Goal: Complete application form: Complete application form

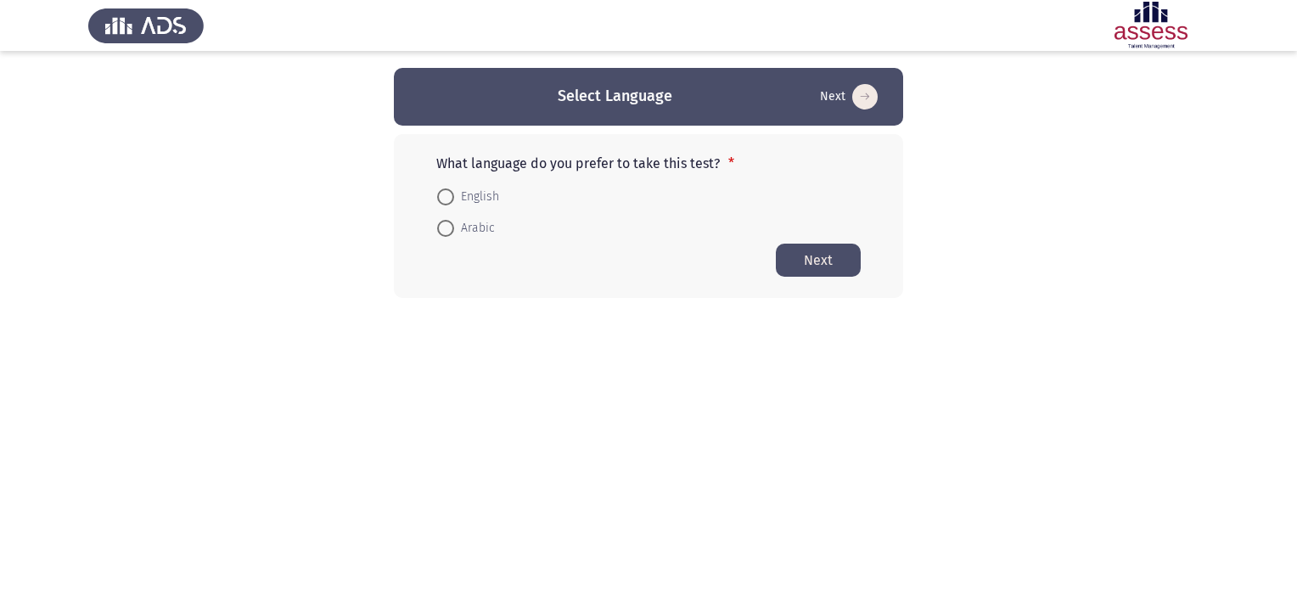
click at [482, 193] on span "English" at bounding box center [476, 197] width 45 height 20
click at [454, 193] on input "English" at bounding box center [445, 196] width 17 height 17
radio input "true"
click at [854, 268] on button "Next" at bounding box center [818, 259] width 85 height 33
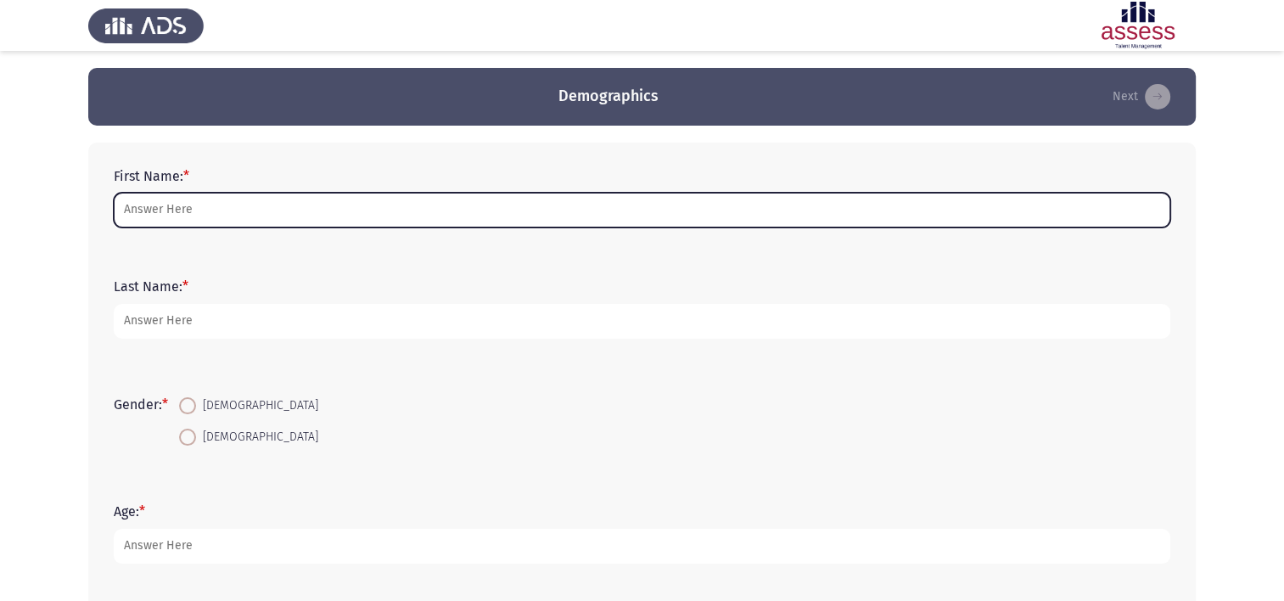
click at [217, 198] on input "First Name: *" at bounding box center [642, 210] width 1056 height 35
type input "[PERSON_NAME]"
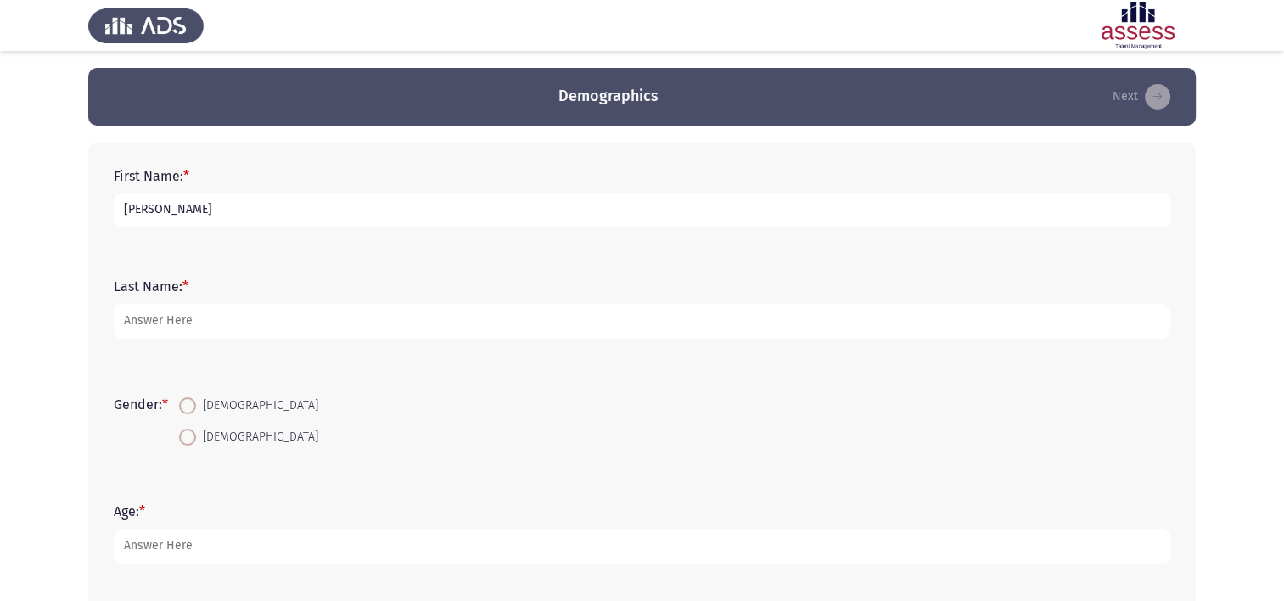
click at [286, 206] on input "[PERSON_NAME]" at bounding box center [642, 210] width 1056 height 35
drag, startPoint x: 541, startPoint y: 236, endPoint x: 506, endPoint y: 251, distance: 38.0
click at [541, 236] on div "First Name: * [PERSON_NAME]" at bounding box center [641, 198] width 1073 height 110
click at [404, 292] on form "Last Name: *" at bounding box center [642, 307] width 1056 height 59
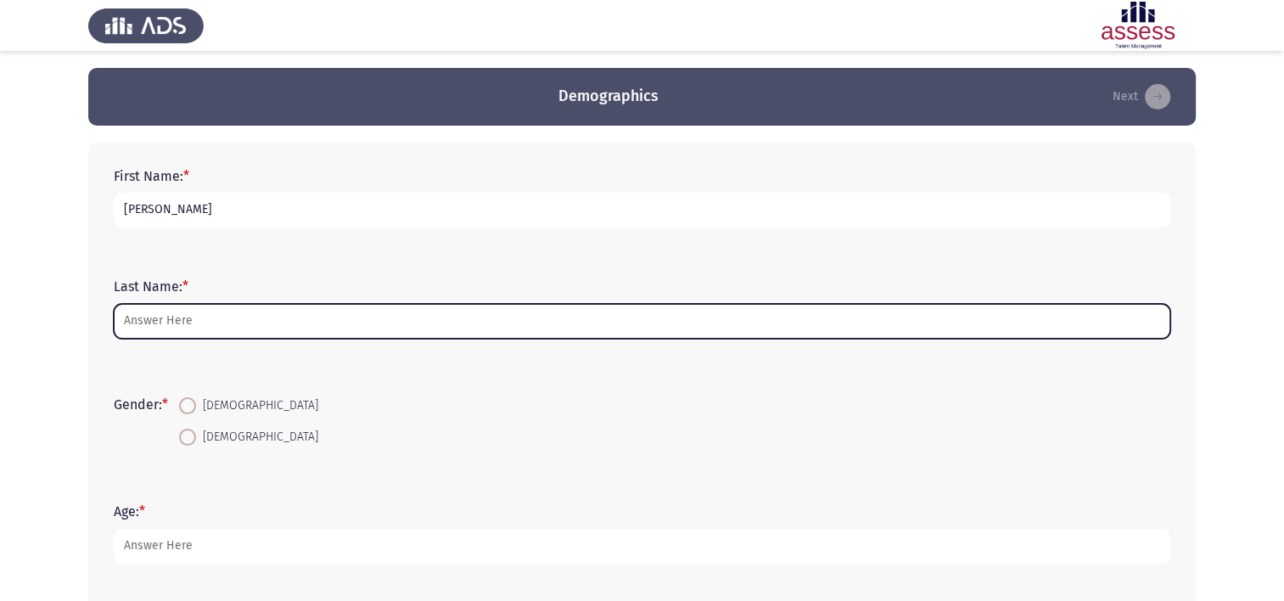
click at [403, 320] on input "Last Name: *" at bounding box center [642, 321] width 1056 height 35
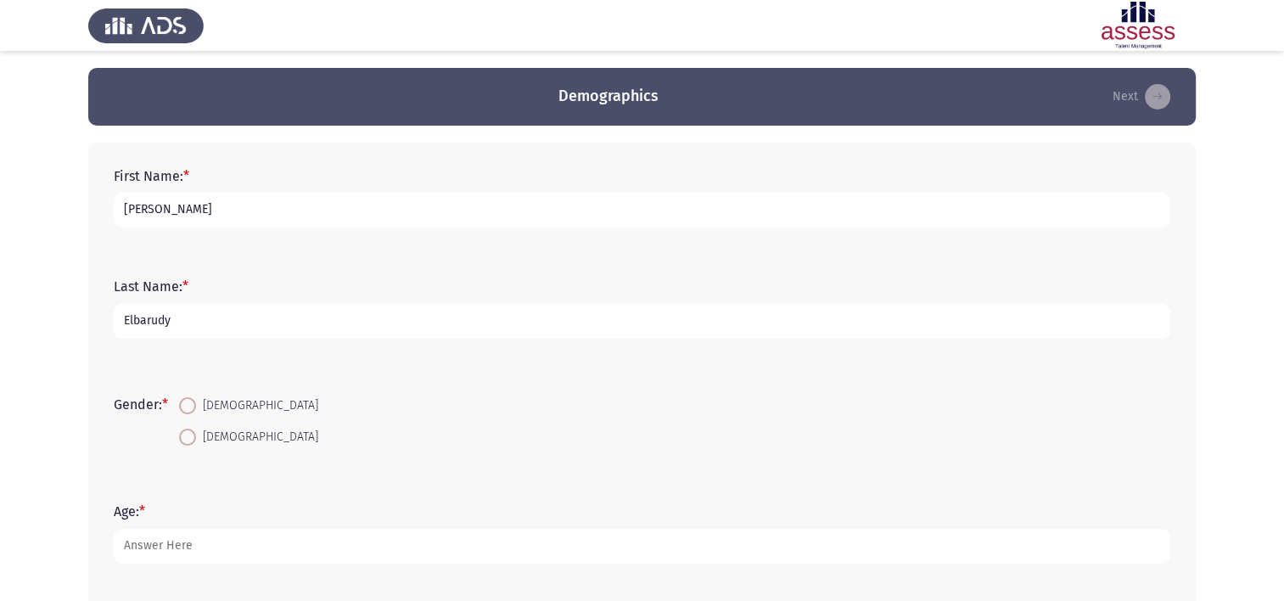
type input "Elshiaty"
click at [192, 434] on span at bounding box center [187, 437] width 17 height 17
click at [192, 434] on input "[DEMOGRAPHIC_DATA]" at bounding box center [187, 437] width 17 height 17
radio input "true"
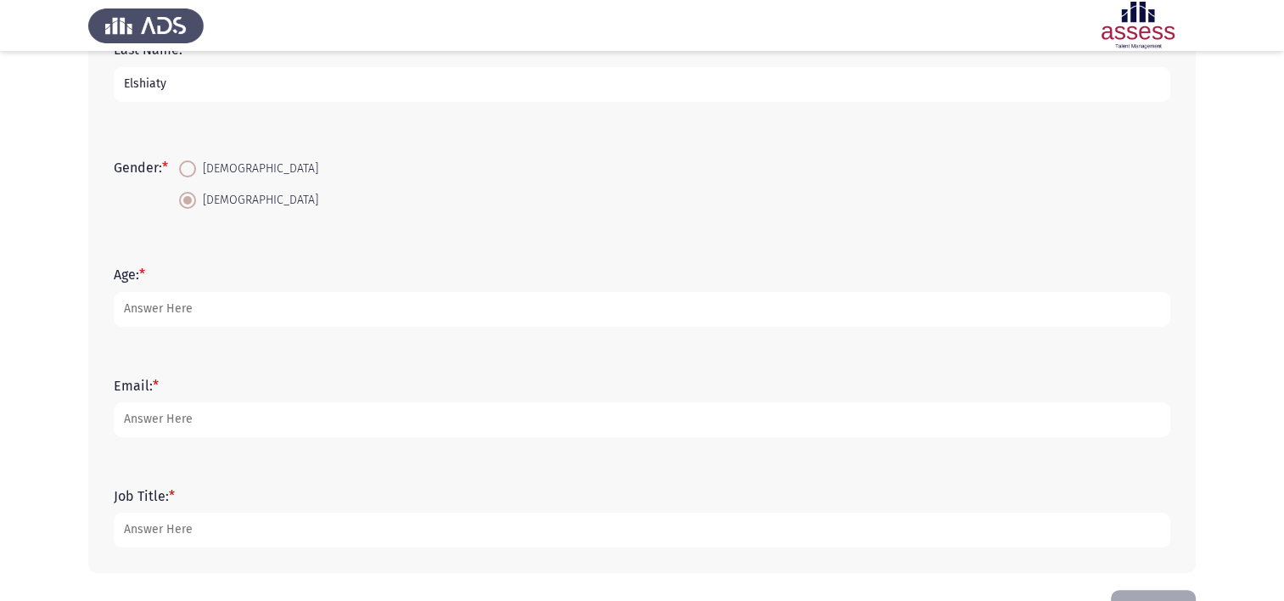
scroll to position [255, 0]
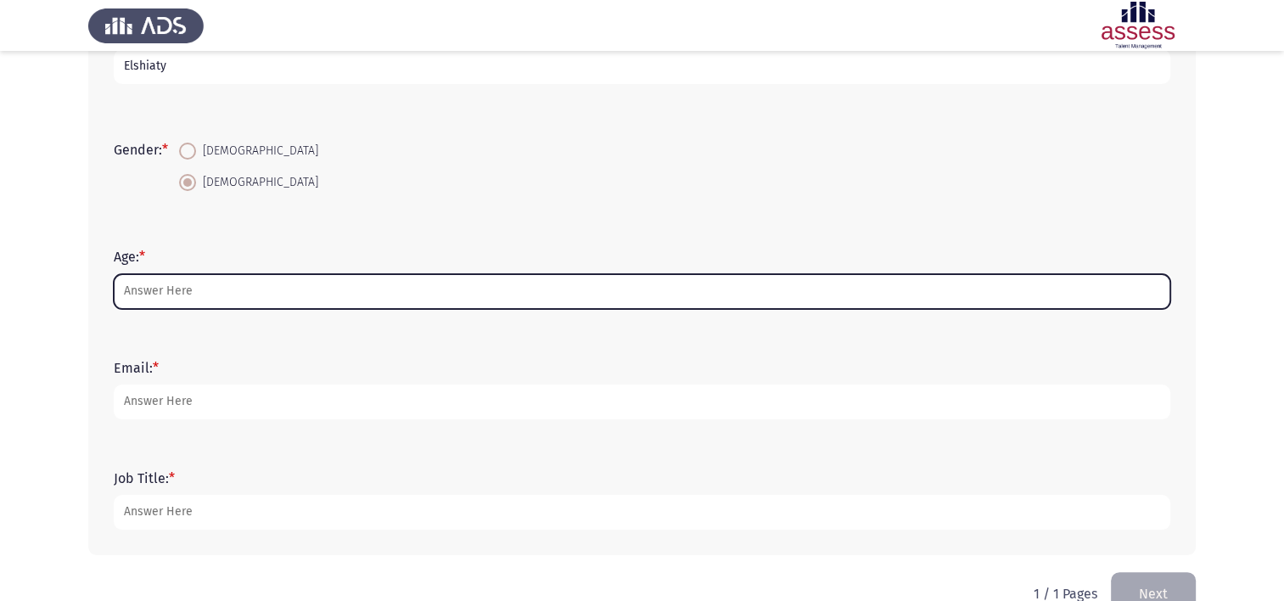
click at [216, 300] on input "Age: *" at bounding box center [642, 291] width 1056 height 35
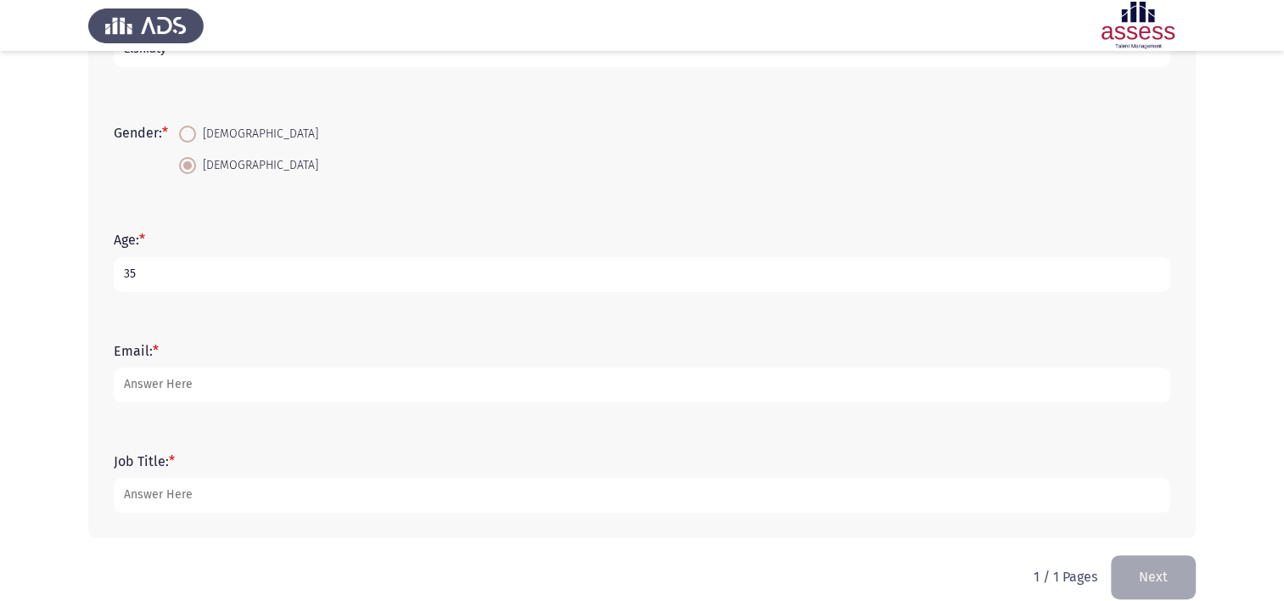
scroll to position [293, 0]
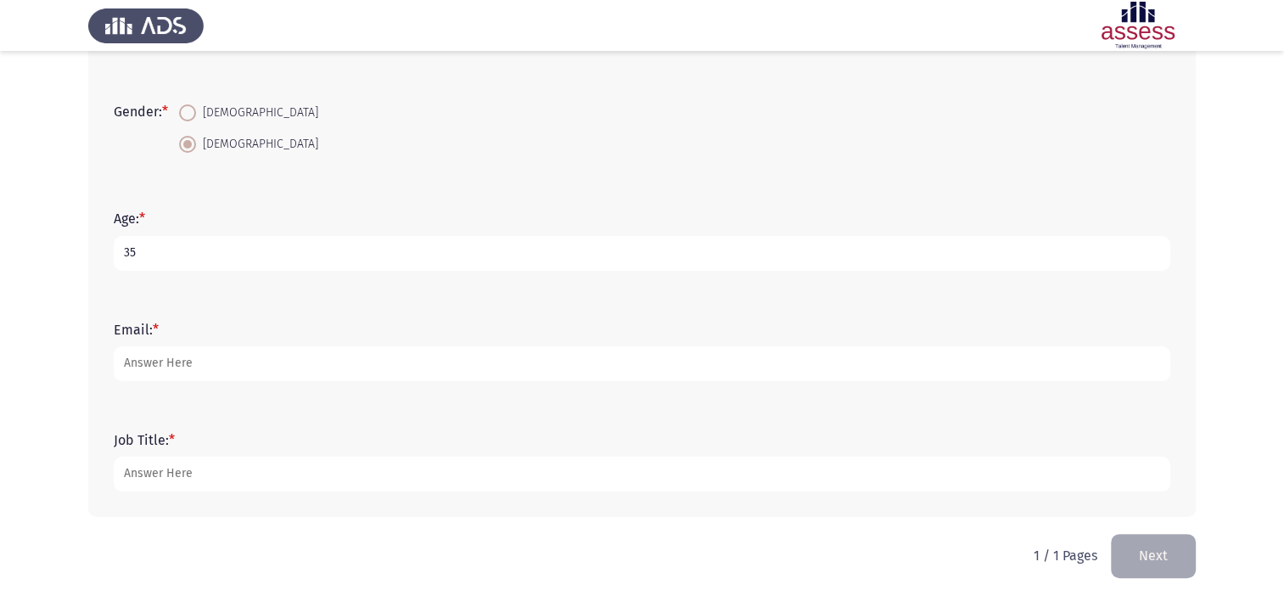
type input "35"
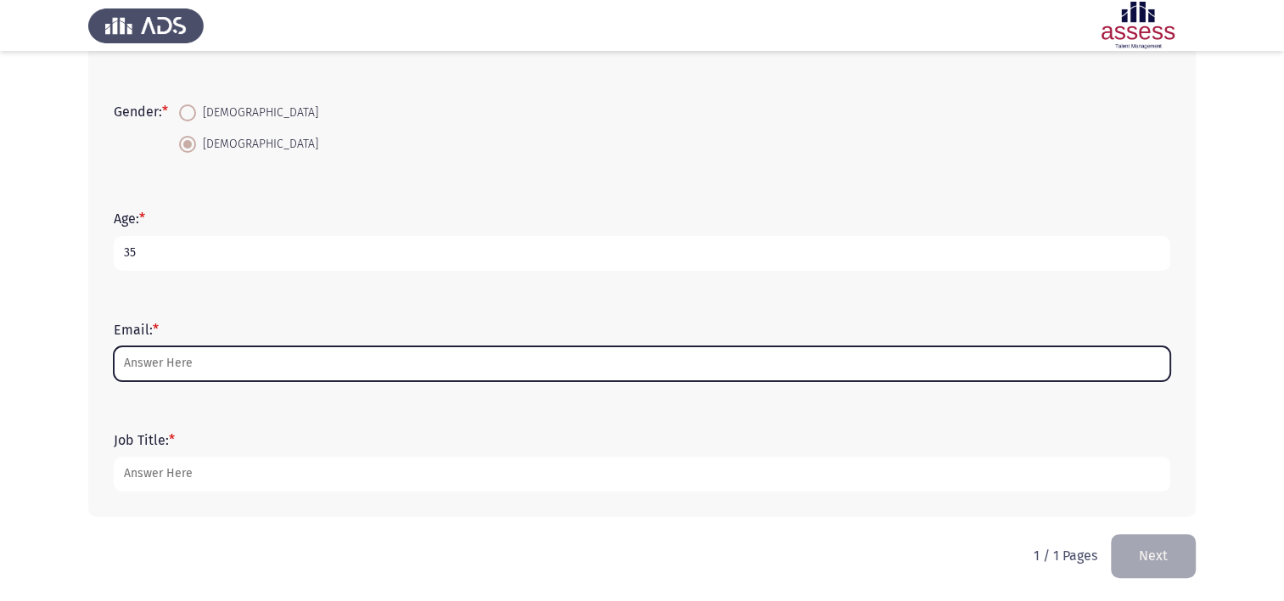
click at [263, 365] on input "Email: *" at bounding box center [642, 363] width 1056 height 35
click at [326, 359] on input "Email: *" at bounding box center [642, 363] width 1056 height 35
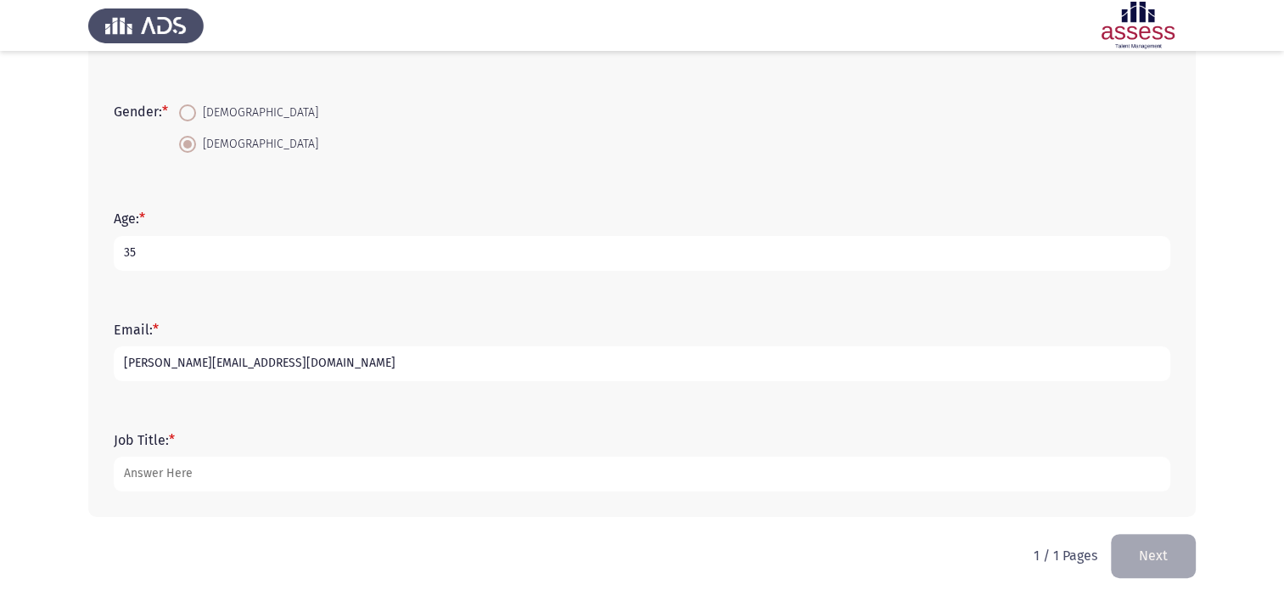
type input "[EMAIL_ADDRESS][DOMAIN_NAME]"
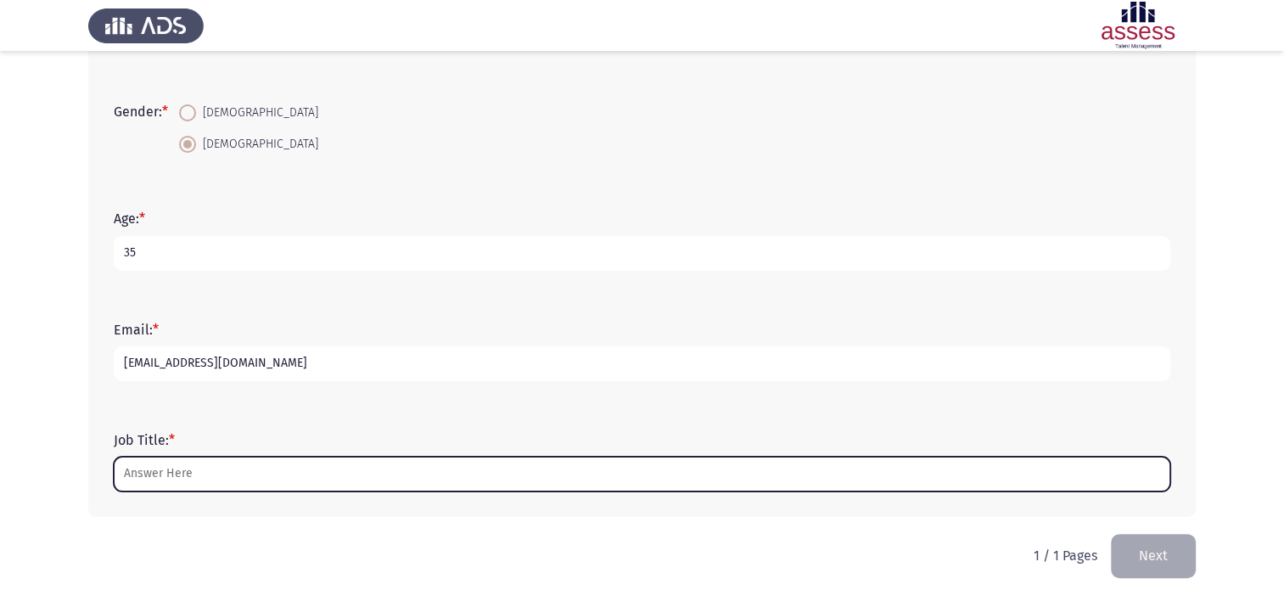
click at [290, 462] on input "Job Title: *" at bounding box center [642, 474] width 1056 height 35
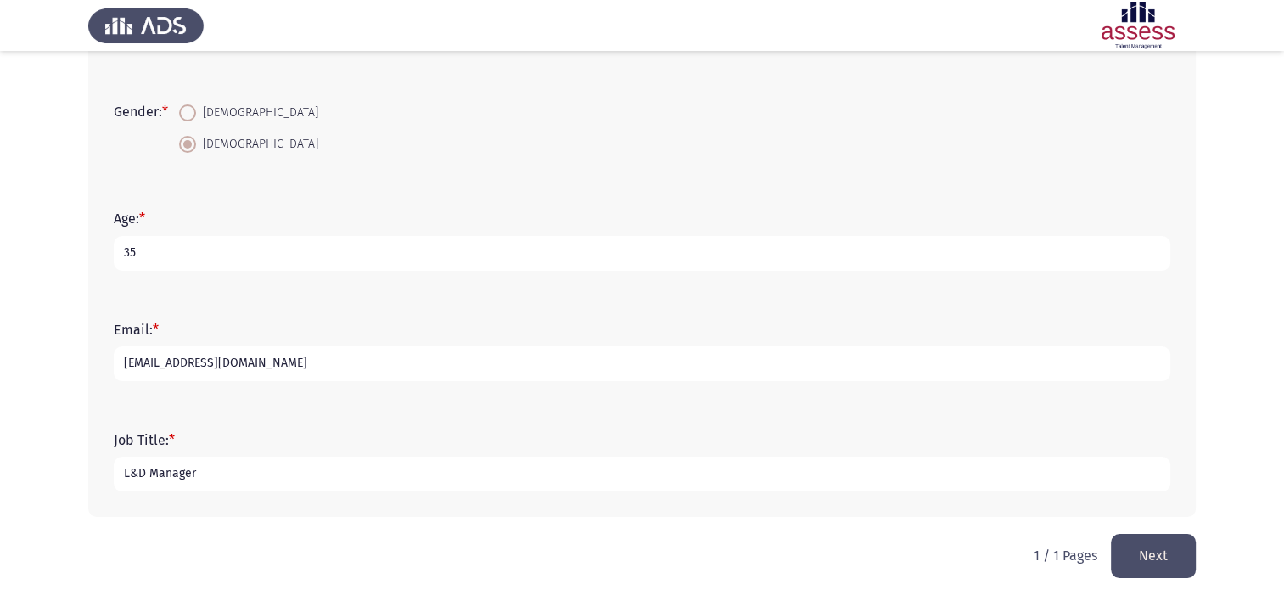
type input "L&D Manager"
drag, startPoint x: 1148, startPoint y: 552, endPoint x: 964, endPoint y: 524, distance: 186.1
click at [1147, 550] on button "Next" at bounding box center [1153, 555] width 85 height 43
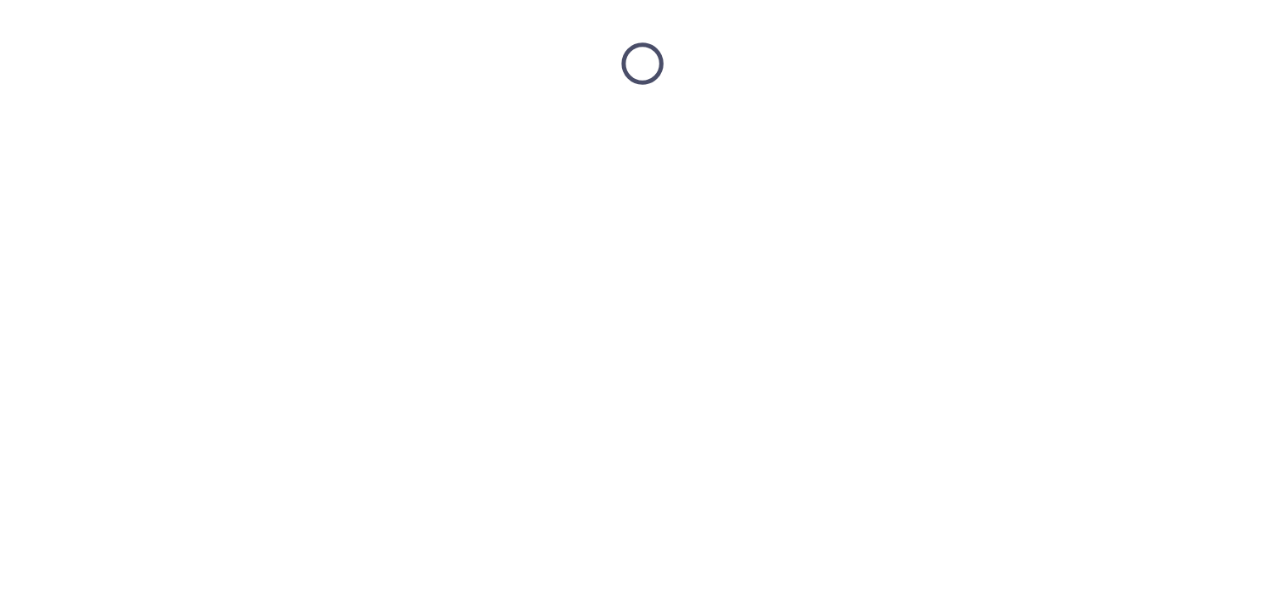
scroll to position [0, 0]
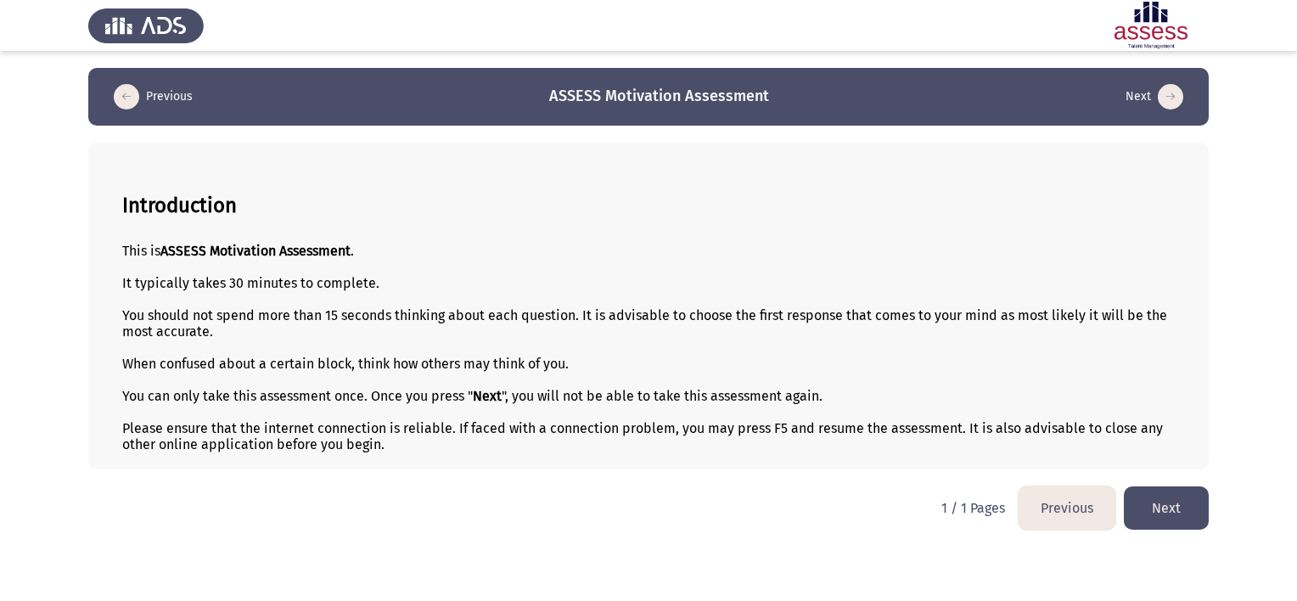
click at [1162, 519] on button "Next" at bounding box center [1165, 507] width 85 height 43
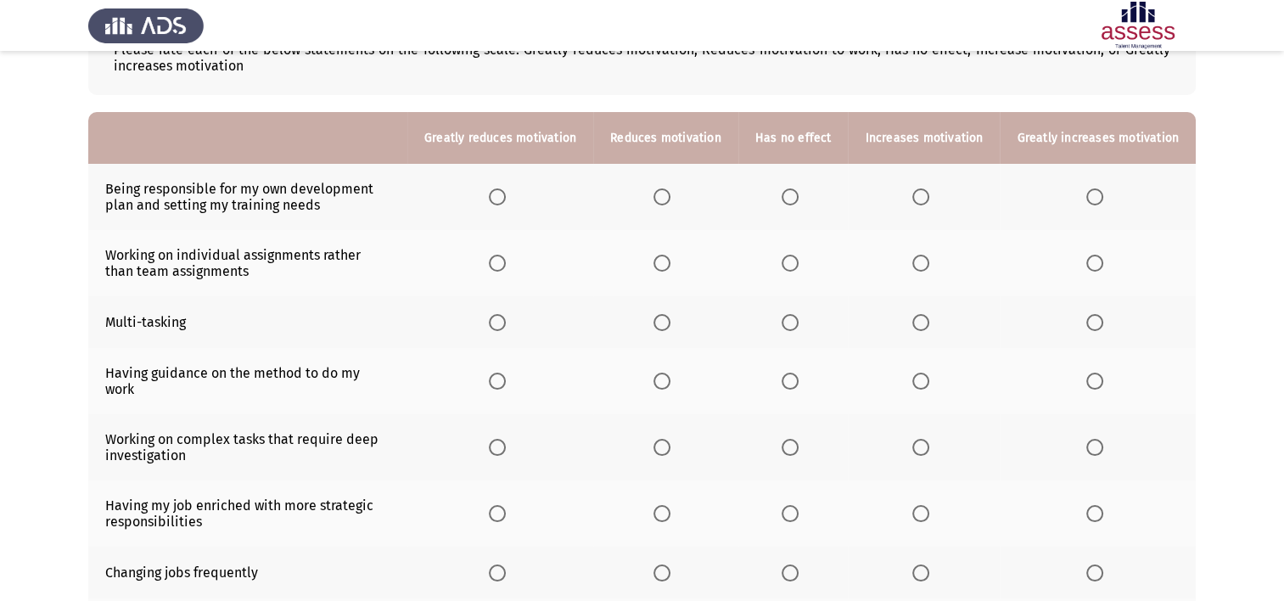
scroll to position [170, 0]
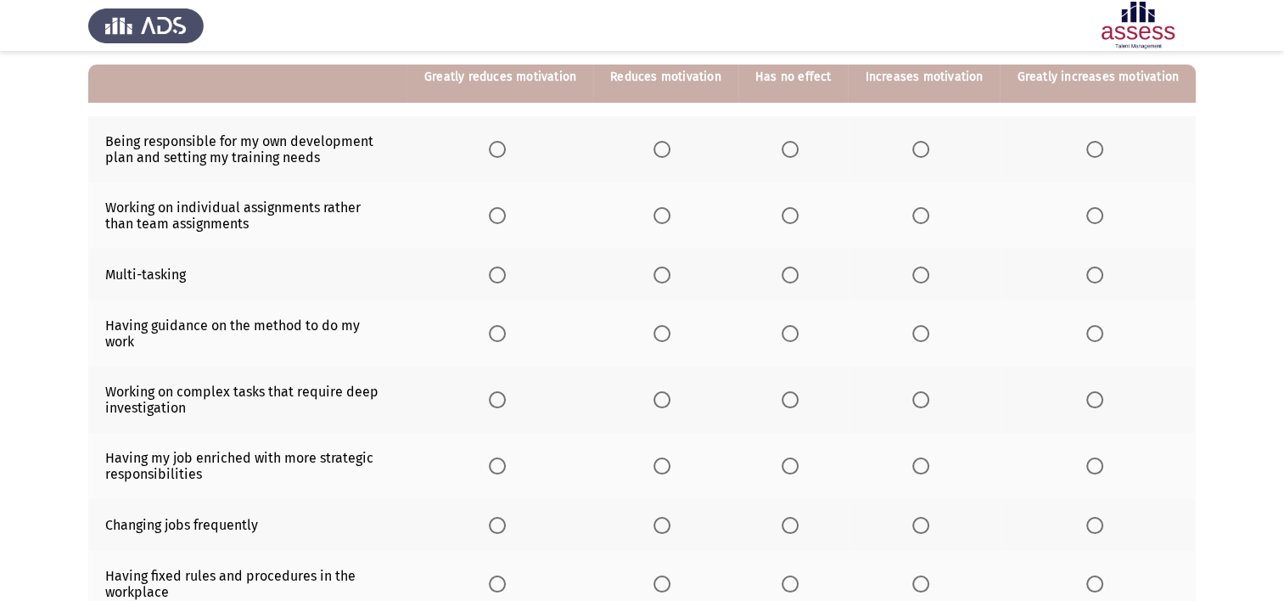
drag, startPoint x: 127, startPoint y: 141, endPoint x: 312, endPoint y: 180, distance: 189.1
click at [312, 180] on td "Being responsible for my own development plan and setting my training needs" at bounding box center [247, 149] width 319 height 66
drag, startPoint x: 325, startPoint y: 163, endPoint x: 166, endPoint y: 129, distance: 162.3
click at [153, 126] on td "Being responsible for my own development plan and setting my training needs" at bounding box center [247, 149] width 319 height 66
click at [670, 146] on span "Select an option" at bounding box center [661, 149] width 17 height 17
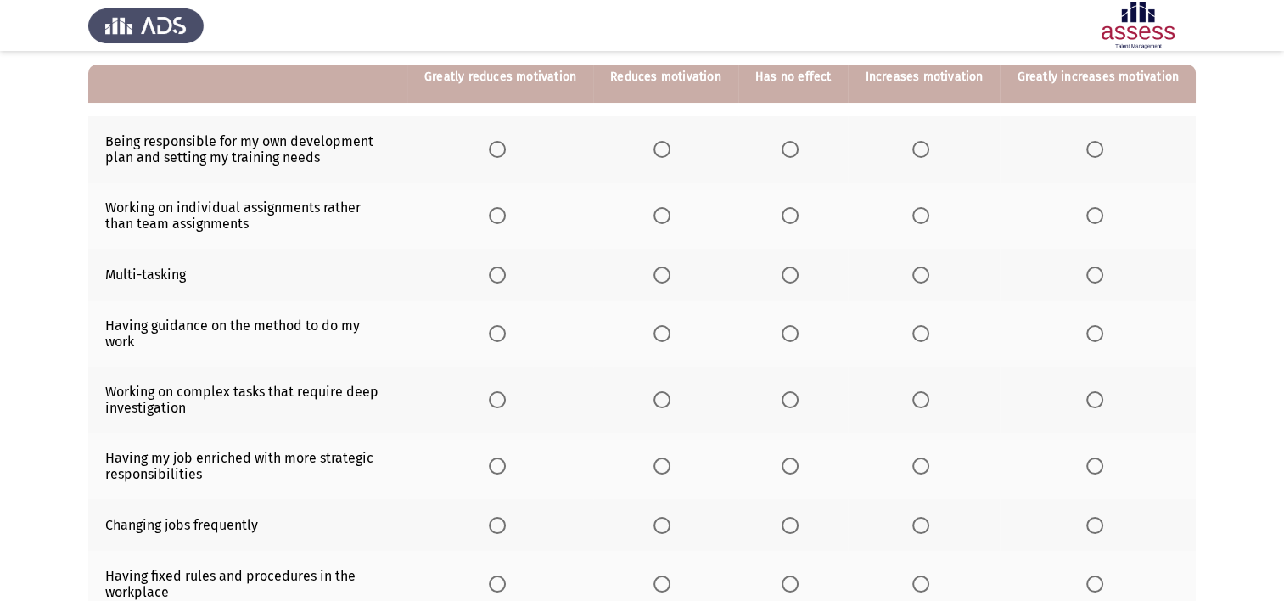
click at [670, 146] on input "Select an option" at bounding box center [661, 149] width 17 height 17
click at [502, 146] on span "Select an option" at bounding box center [497, 149] width 17 height 17
click at [502, 146] on input "Select an option" at bounding box center [497, 149] width 17 height 17
click at [1083, 145] on th at bounding box center [1098, 149] width 196 height 66
click at [1103, 153] on span "Select an option" at bounding box center [1094, 149] width 17 height 17
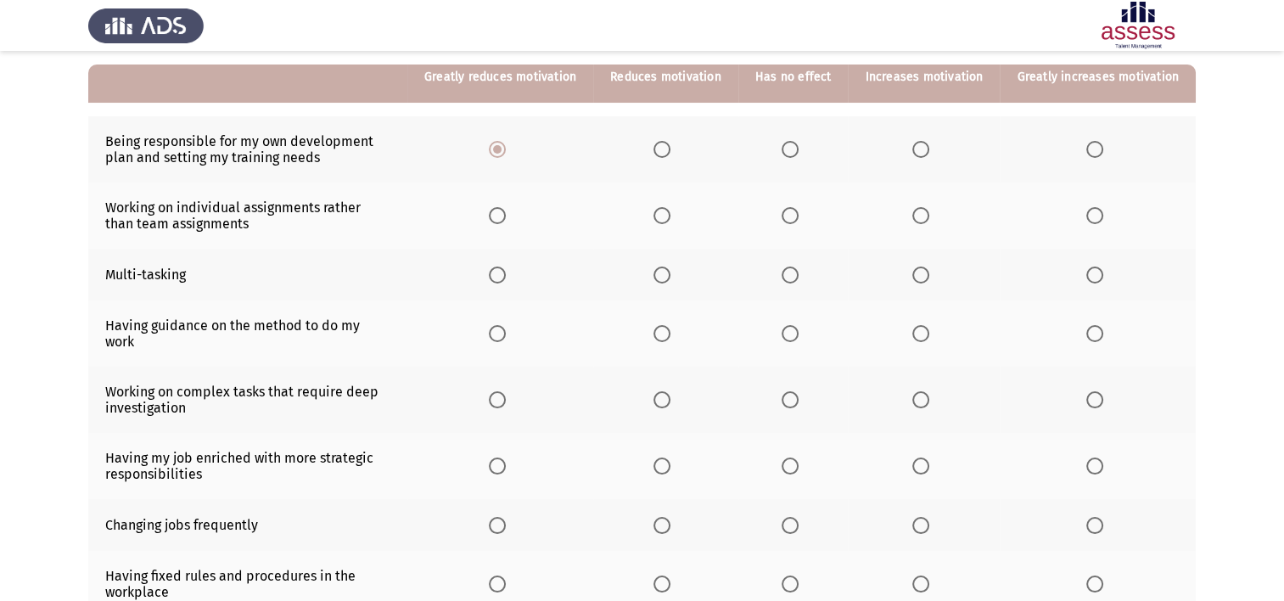
click at [1103, 153] on input "Select an option" at bounding box center [1094, 149] width 17 height 17
click at [920, 221] on span "Select an option" at bounding box center [920, 215] width 17 height 17
click at [920, 221] on input "Select an option" at bounding box center [920, 215] width 17 height 17
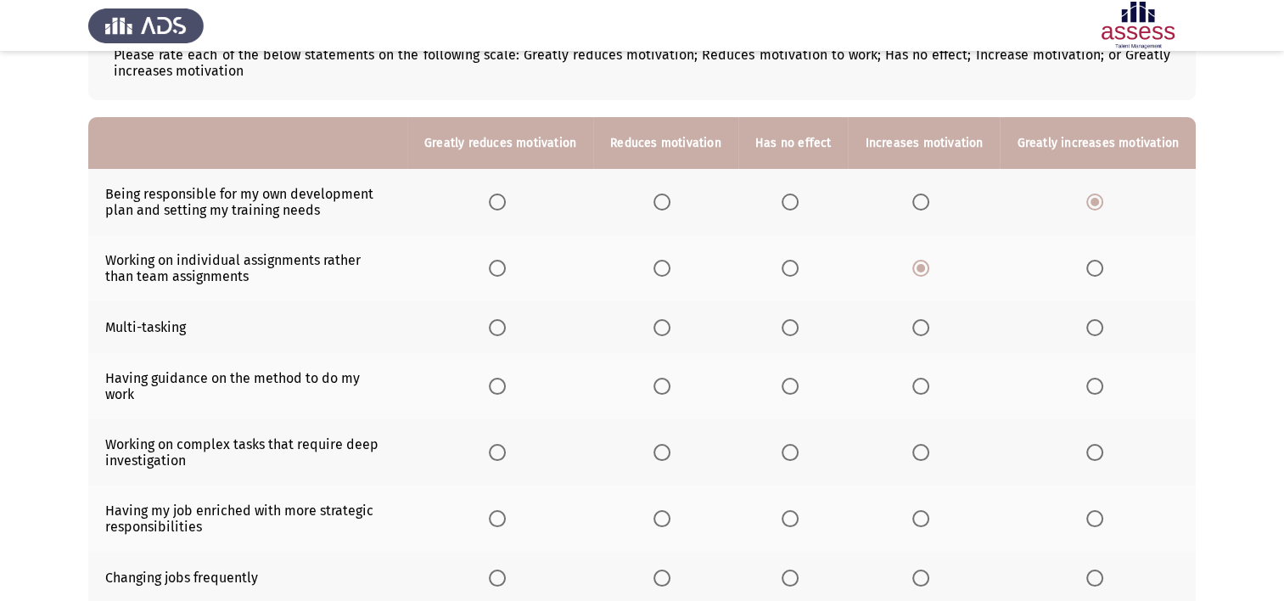
scroll to position [122, 0]
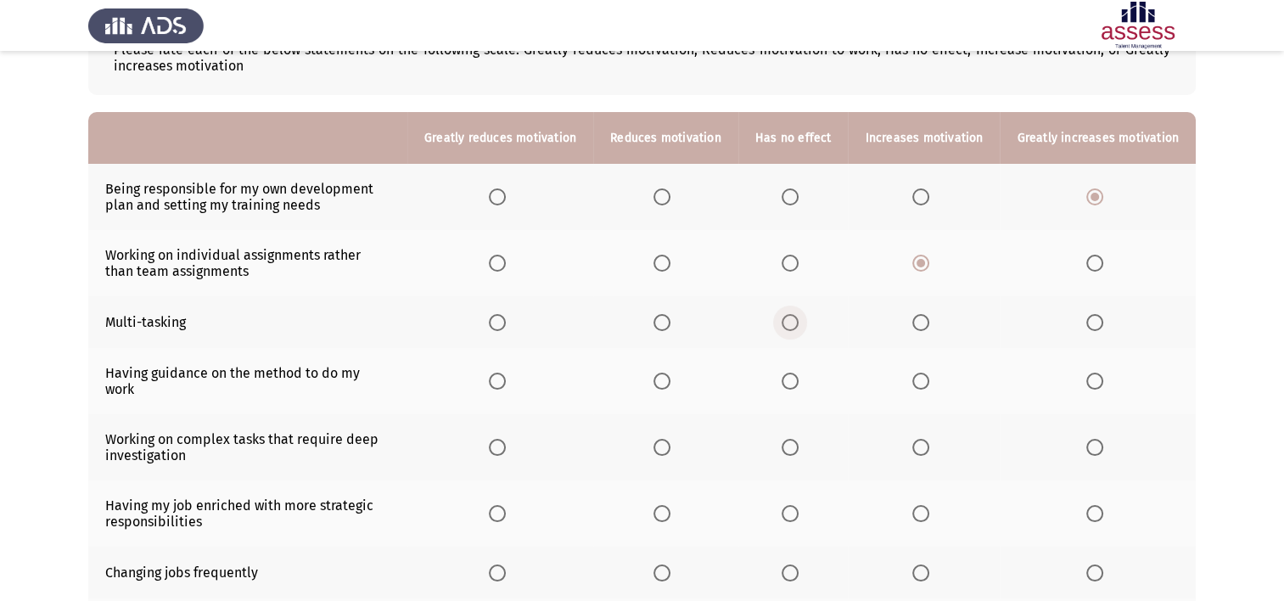
click at [795, 322] on span "Select an option" at bounding box center [789, 322] width 17 height 17
click at [795, 322] on input "Select an option" at bounding box center [789, 322] width 17 height 17
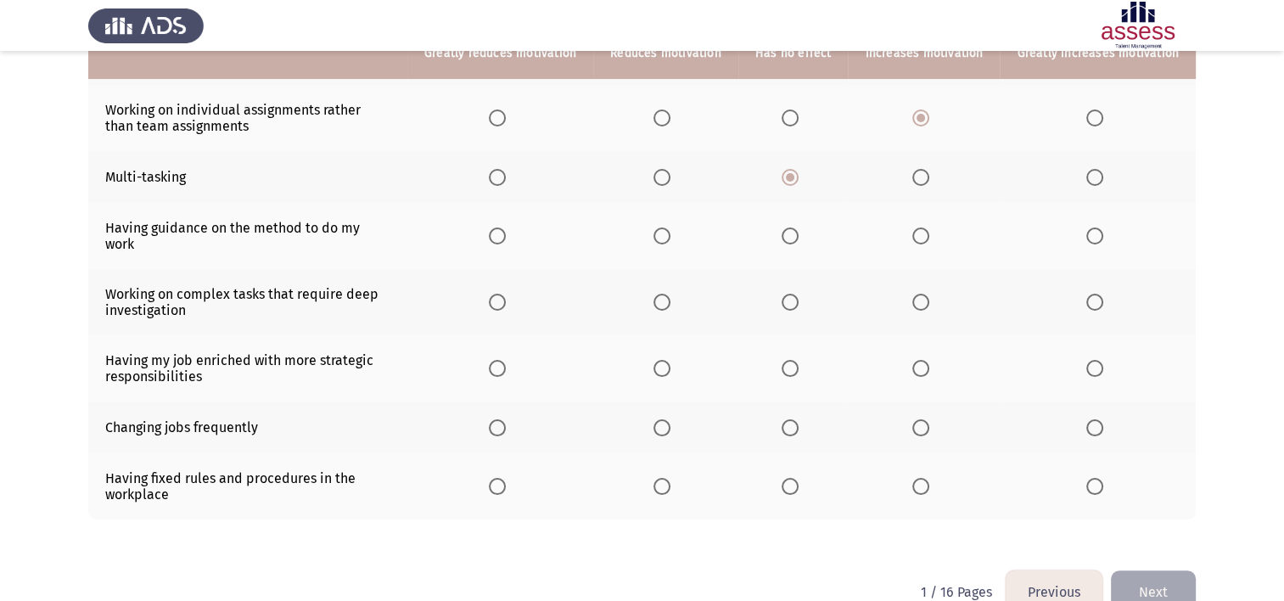
scroll to position [292, 0]
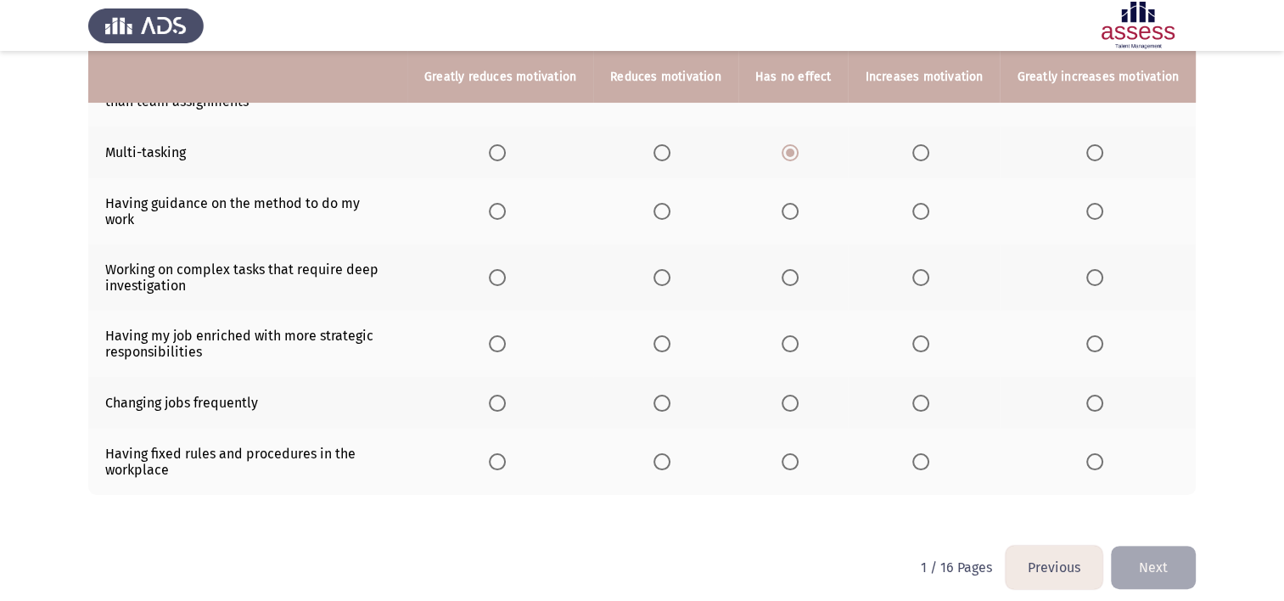
click at [927, 207] on span "Select an option" at bounding box center [920, 211] width 17 height 17
click at [927, 207] on input "Select an option" at bounding box center [920, 211] width 17 height 17
click at [662, 262] on th at bounding box center [665, 277] width 145 height 66
click at [669, 269] on span "Select an option" at bounding box center [661, 277] width 17 height 17
click at [669, 269] on input "Select an option" at bounding box center [661, 277] width 17 height 17
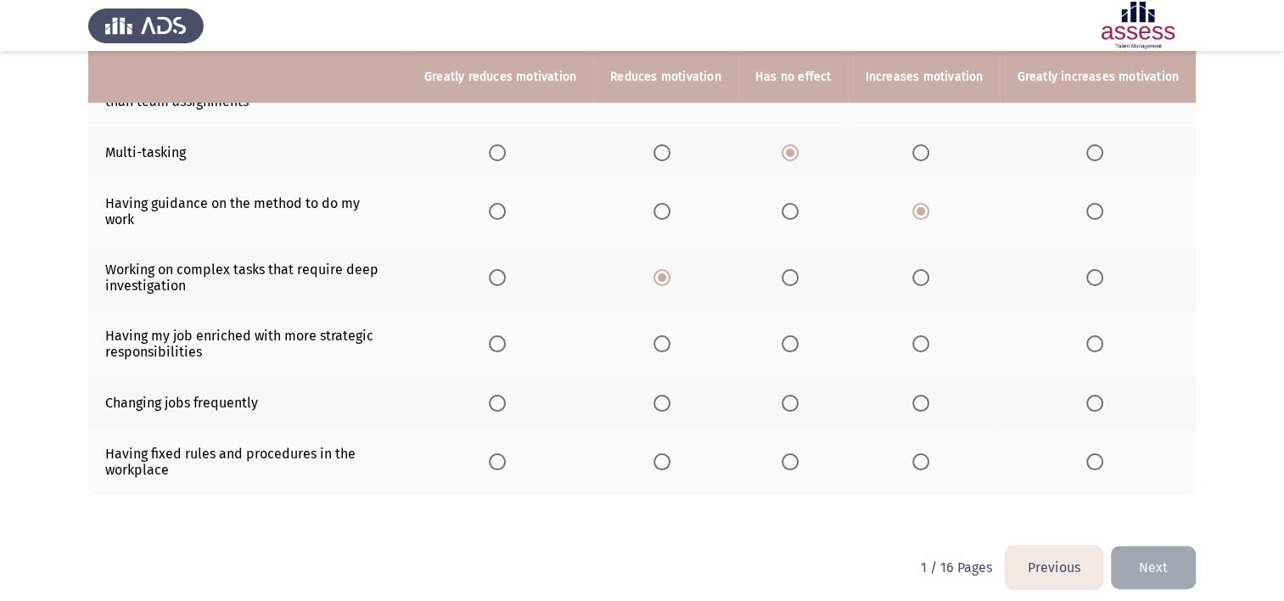
click at [906, 329] on th at bounding box center [924, 344] width 152 height 66
click at [919, 335] on span "Select an option" at bounding box center [920, 343] width 17 height 17
click at [919, 335] on input "Select an option" at bounding box center [920, 343] width 17 height 17
click at [797, 395] on span "Select an option" at bounding box center [789, 403] width 17 height 17
click at [797, 395] on input "Select an option" at bounding box center [789, 403] width 17 height 17
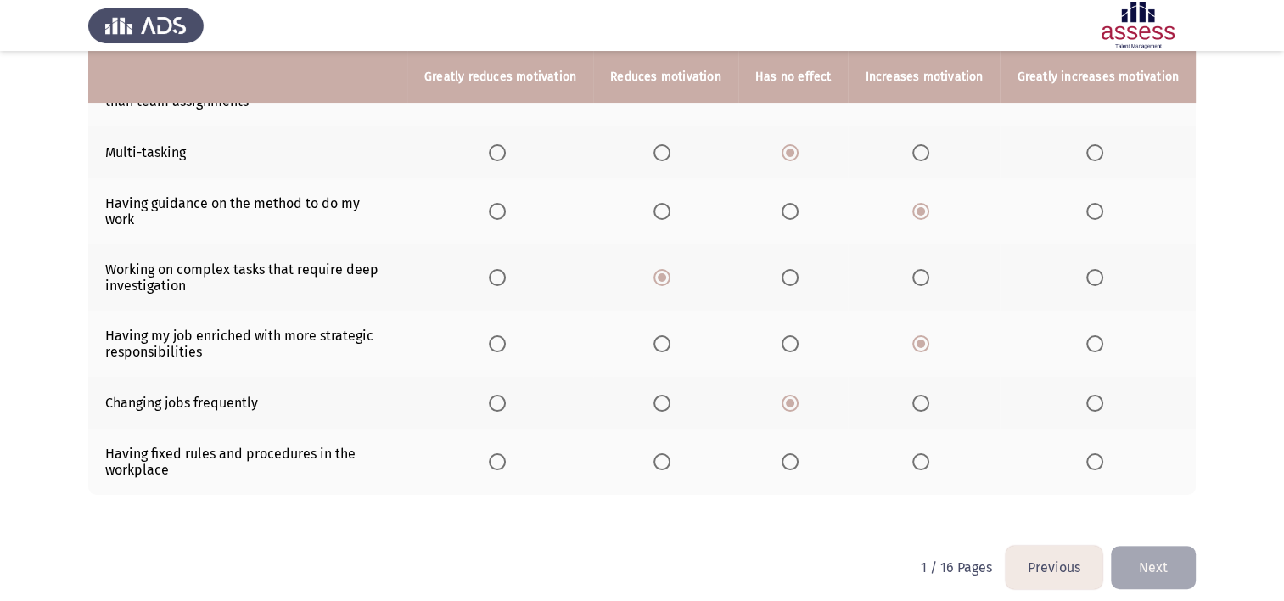
click at [927, 453] on span "Select an option" at bounding box center [920, 461] width 17 height 17
click at [927, 453] on input "Select an option" at bounding box center [920, 461] width 17 height 17
click at [1147, 550] on button "Next" at bounding box center [1153, 567] width 85 height 43
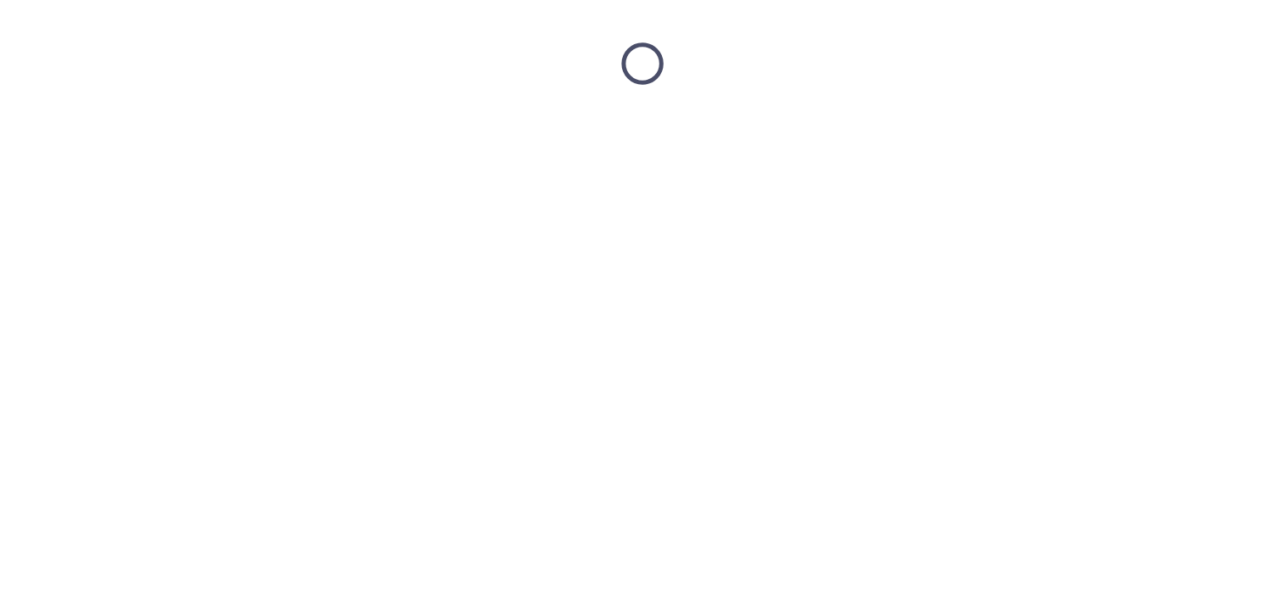
scroll to position [0, 0]
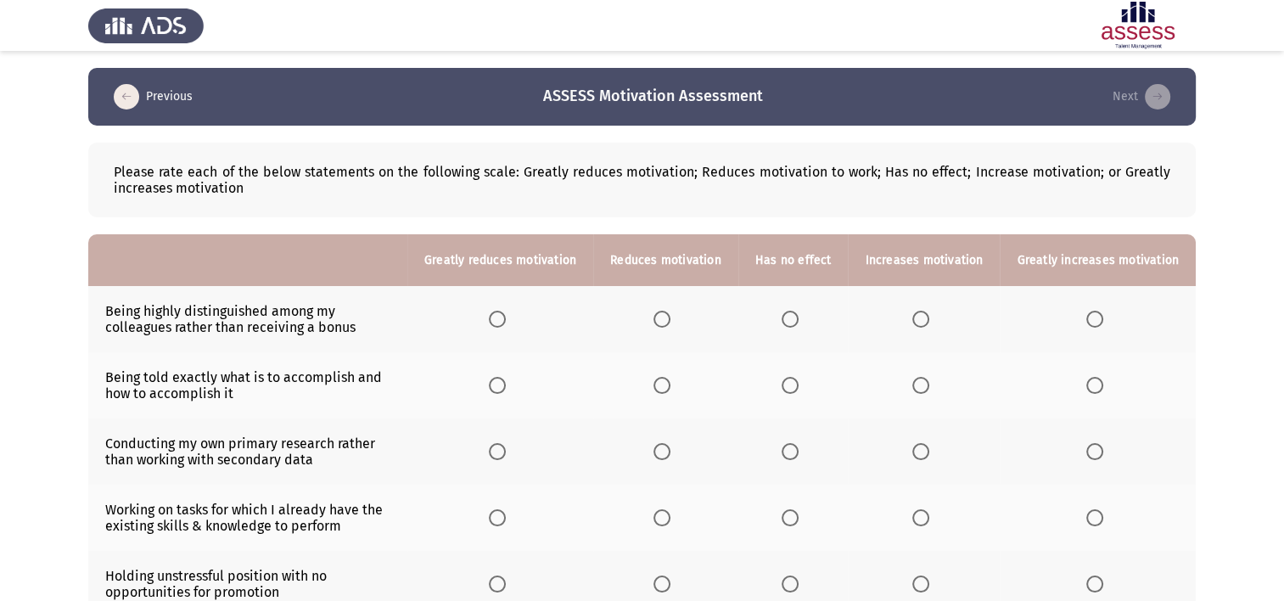
click at [526, 316] on th at bounding box center [500, 319] width 186 height 66
click at [506, 325] on span "Select an option" at bounding box center [497, 319] width 17 height 17
click at [506, 325] on input "Select an option" at bounding box center [497, 319] width 17 height 17
drag, startPoint x: 651, startPoint y: 386, endPoint x: 669, endPoint y: 383, distance: 18.1
click at [657, 386] on th at bounding box center [665, 385] width 145 height 66
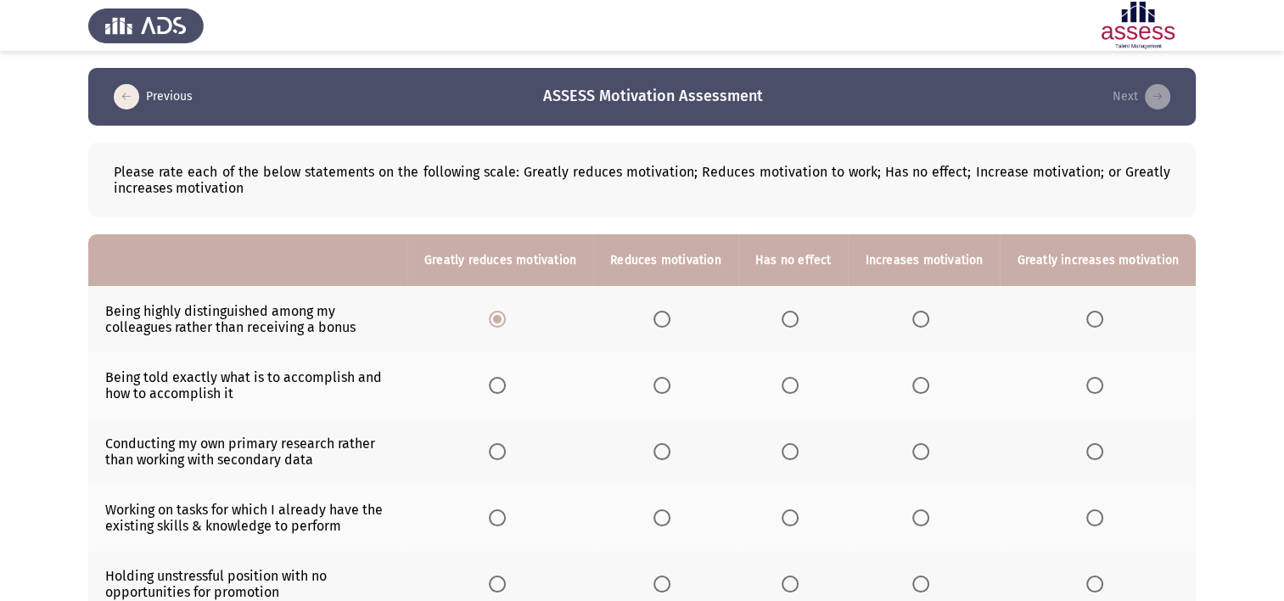
click at [669, 382] on span "Select an option" at bounding box center [661, 385] width 17 height 17
click at [669, 382] on input "Select an option" at bounding box center [661, 385] width 17 height 17
click at [798, 458] on span "Select an option" at bounding box center [789, 451] width 17 height 17
click at [798, 458] on input "Select an option" at bounding box center [789, 451] width 17 height 17
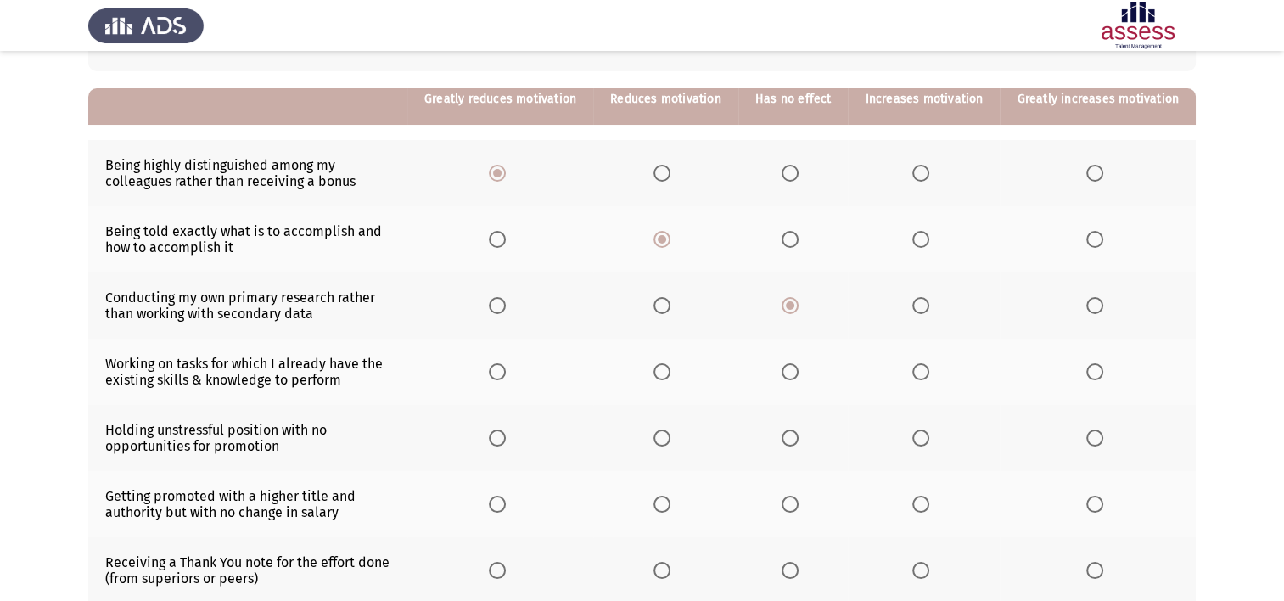
scroll to position [170, 0]
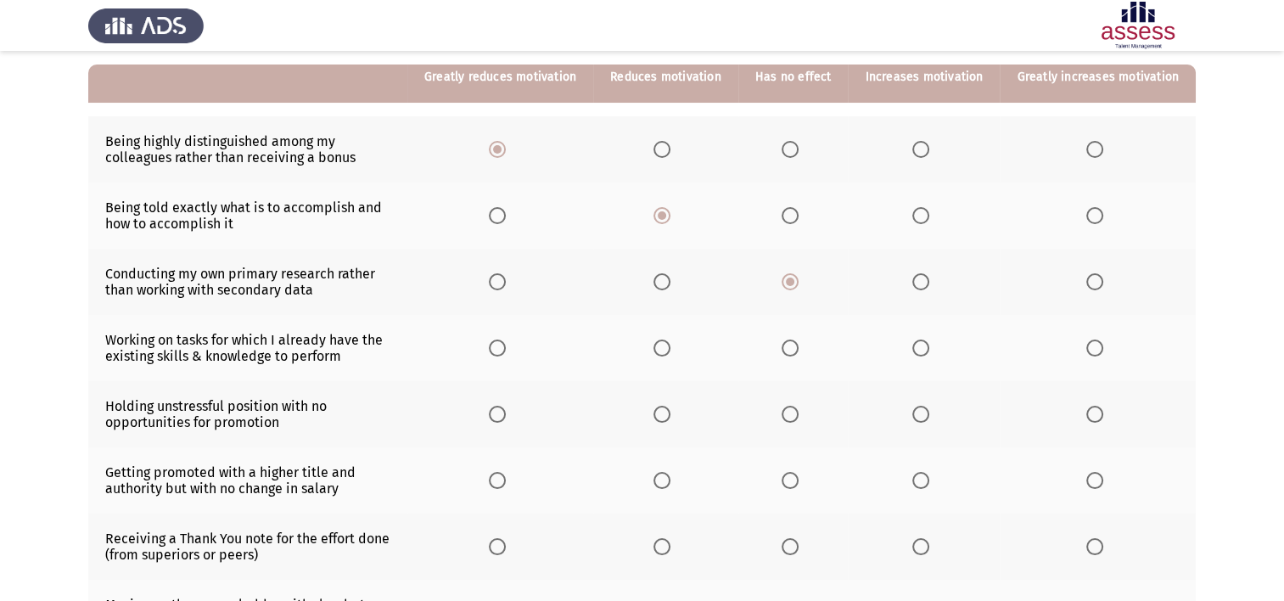
click at [919, 353] on span "Select an option" at bounding box center [920, 347] width 17 height 17
click at [919, 353] on input "Select an option" at bounding box center [920, 347] width 17 height 17
click at [1090, 411] on span "Select an option" at bounding box center [1094, 414] width 17 height 17
click at [1090, 411] on input "Select an option" at bounding box center [1094, 414] width 17 height 17
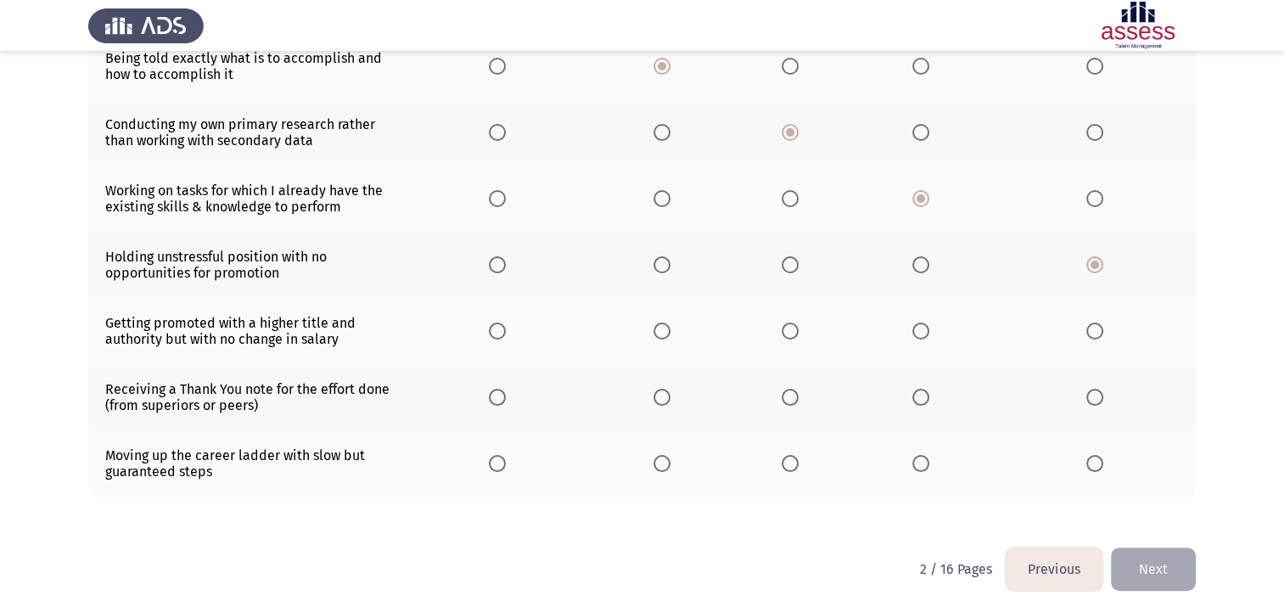
scroll to position [336, 0]
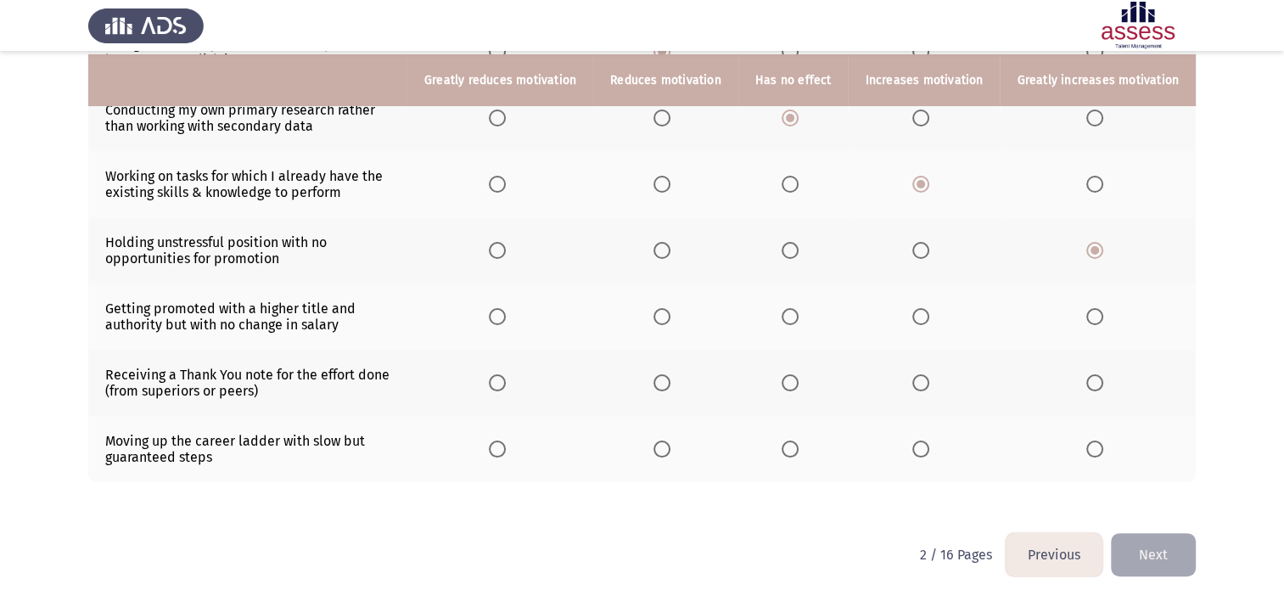
click at [1035, 547] on button "Previous" at bounding box center [1053, 554] width 97 height 43
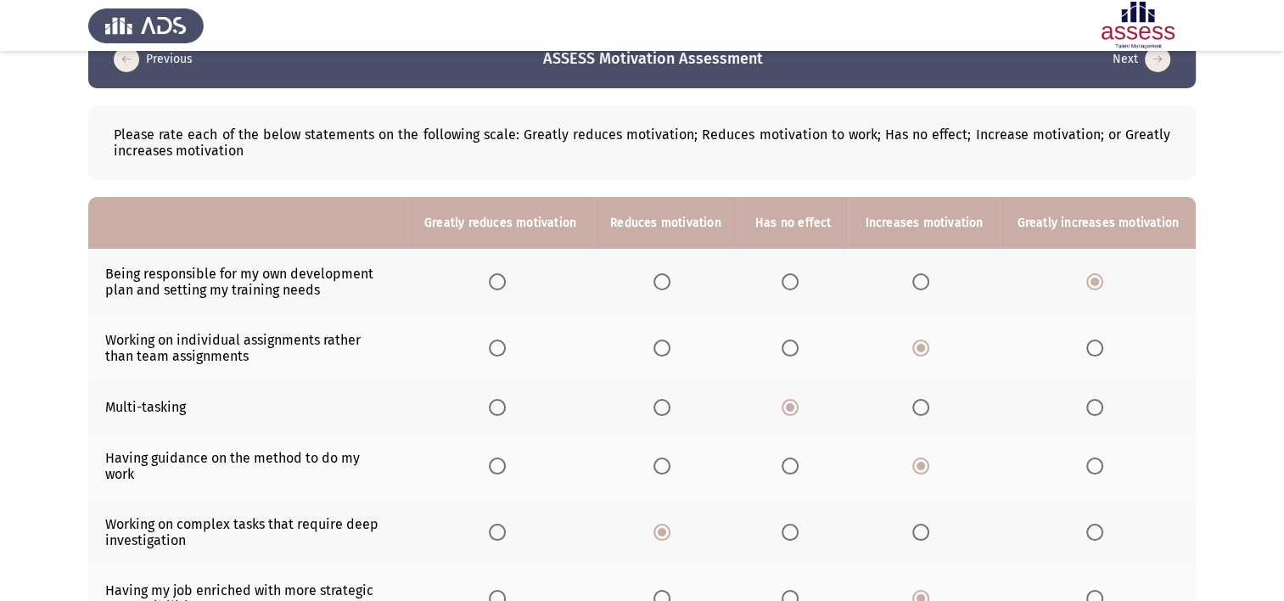
scroll to position [85, 0]
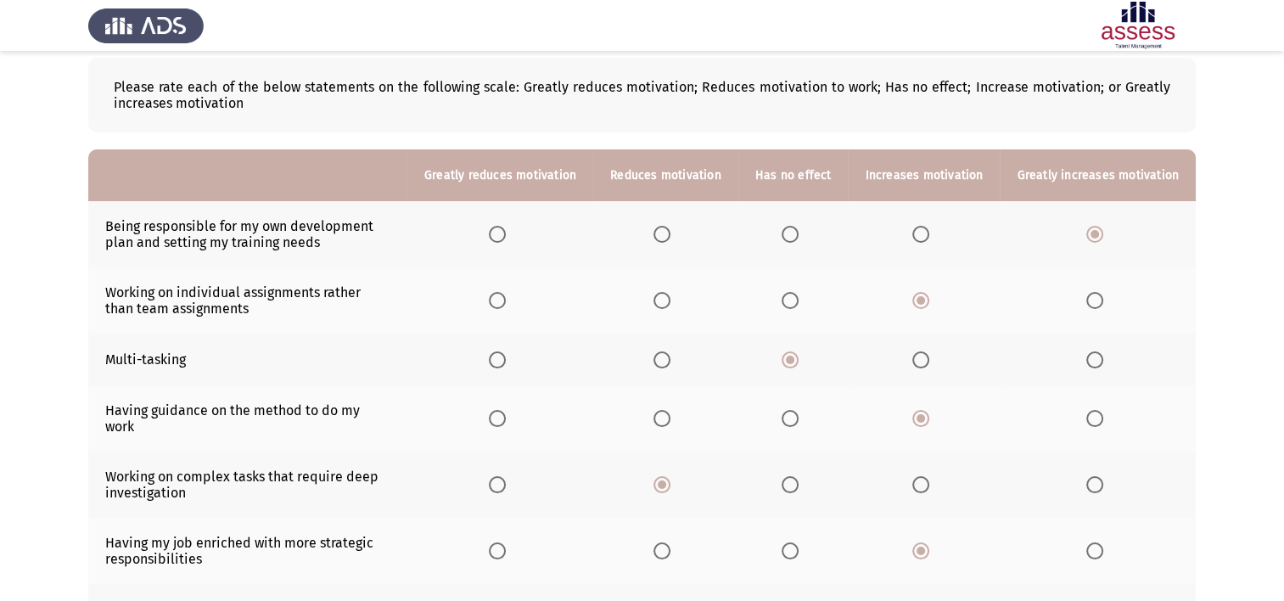
click at [387, 292] on td "Working on individual assignments rather than team assignments" at bounding box center [247, 300] width 319 height 66
click at [927, 360] on span "Select an option" at bounding box center [920, 359] width 17 height 17
click at [927, 360] on input "Select an option" at bounding box center [920, 359] width 17 height 17
click at [670, 358] on span "Select an option" at bounding box center [661, 359] width 17 height 17
click at [670, 358] on input "Select an option" at bounding box center [661, 359] width 17 height 17
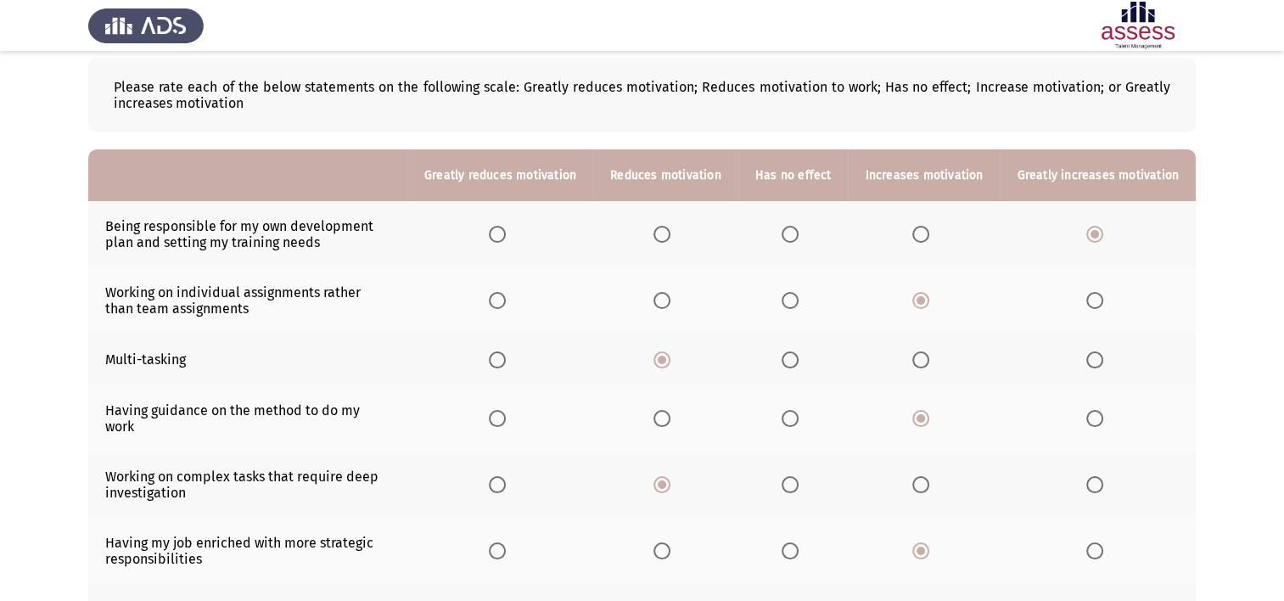
click at [798, 363] on span "Select an option" at bounding box center [789, 359] width 17 height 17
click at [798, 363] on input "Select an option" at bounding box center [789, 359] width 17 height 17
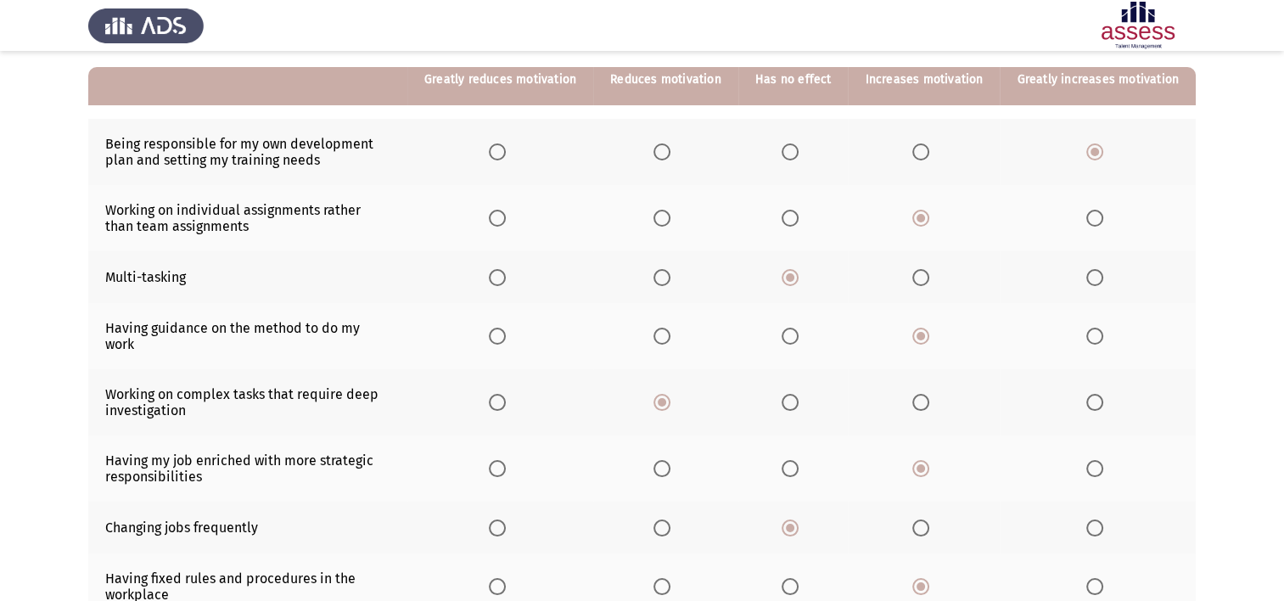
scroll to position [170, 0]
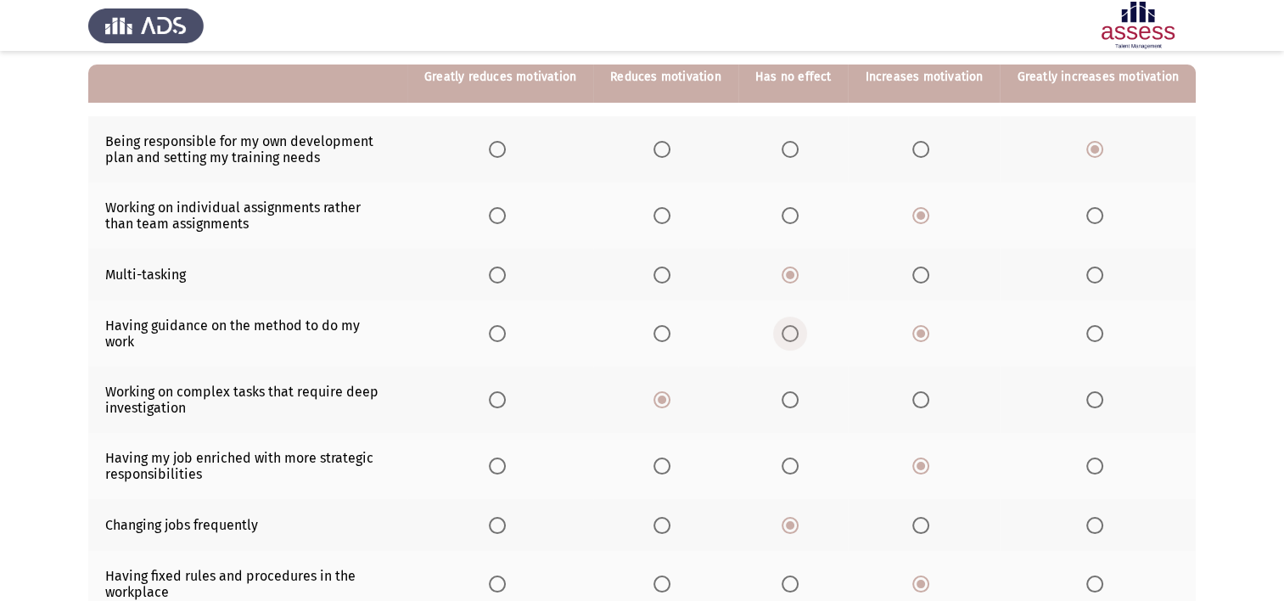
click at [805, 325] on label "Select an option" at bounding box center [793, 333] width 24 height 17
click at [798, 325] on input "Select an option" at bounding box center [789, 333] width 17 height 17
click at [929, 328] on span "Select an option" at bounding box center [920, 333] width 17 height 17
click at [929, 328] on input "Select an option" at bounding box center [920, 333] width 17 height 17
click at [1089, 326] on span "Select an option" at bounding box center [1094, 333] width 17 height 17
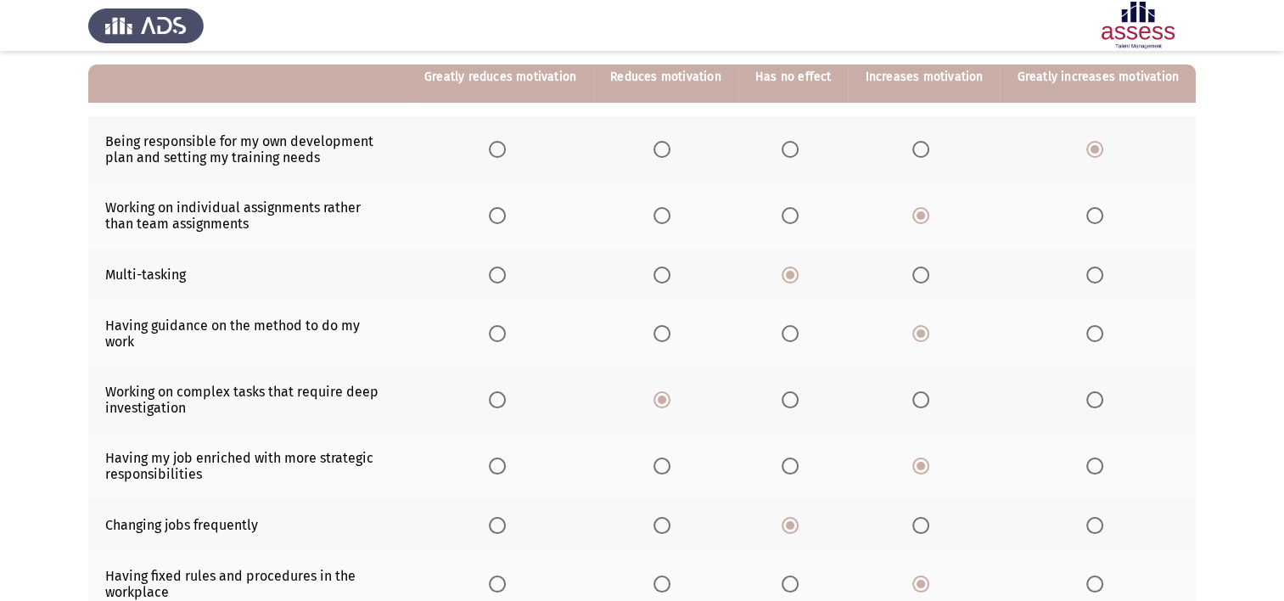
click at [1089, 326] on input "Select an option" at bounding box center [1094, 333] width 17 height 17
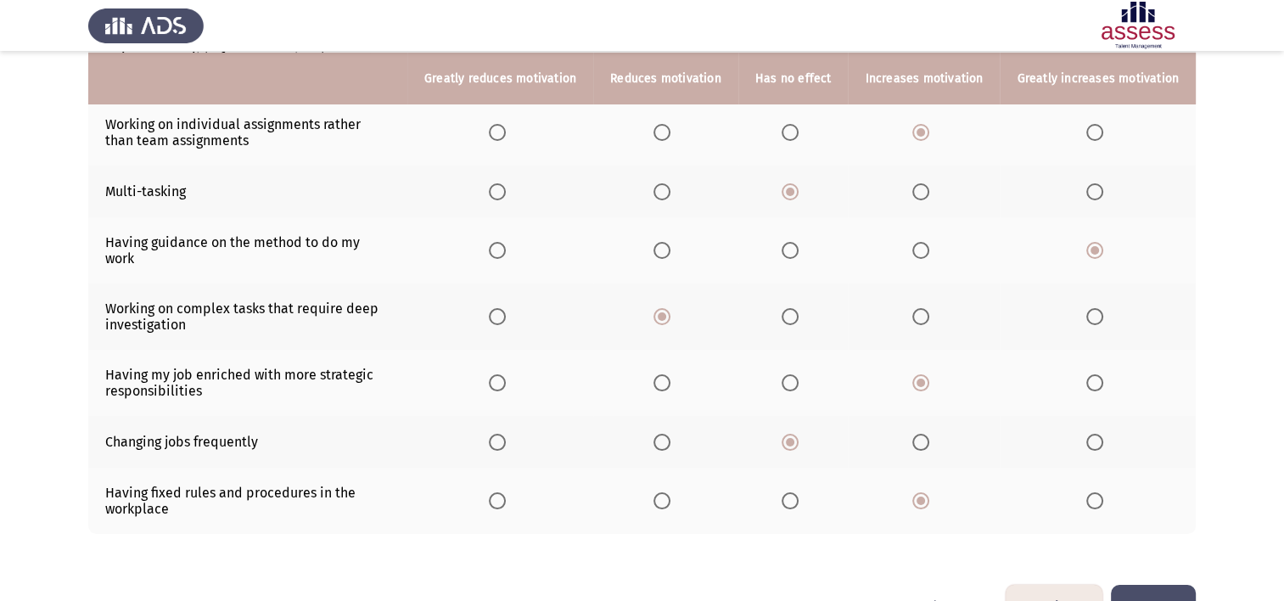
scroll to position [255, 0]
click at [793, 306] on span "Select an option" at bounding box center [789, 314] width 17 height 17
click at [793, 306] on input "Select an option" at bounding box center [789, 314] width 17 height 17
click at [1101, 373] on span "Select an option" at bounding box center [1094, 381] width 17 height 17
click at [1101, 373] on input "Select an option" at bounding box center [1094, 381] width 17 height 17
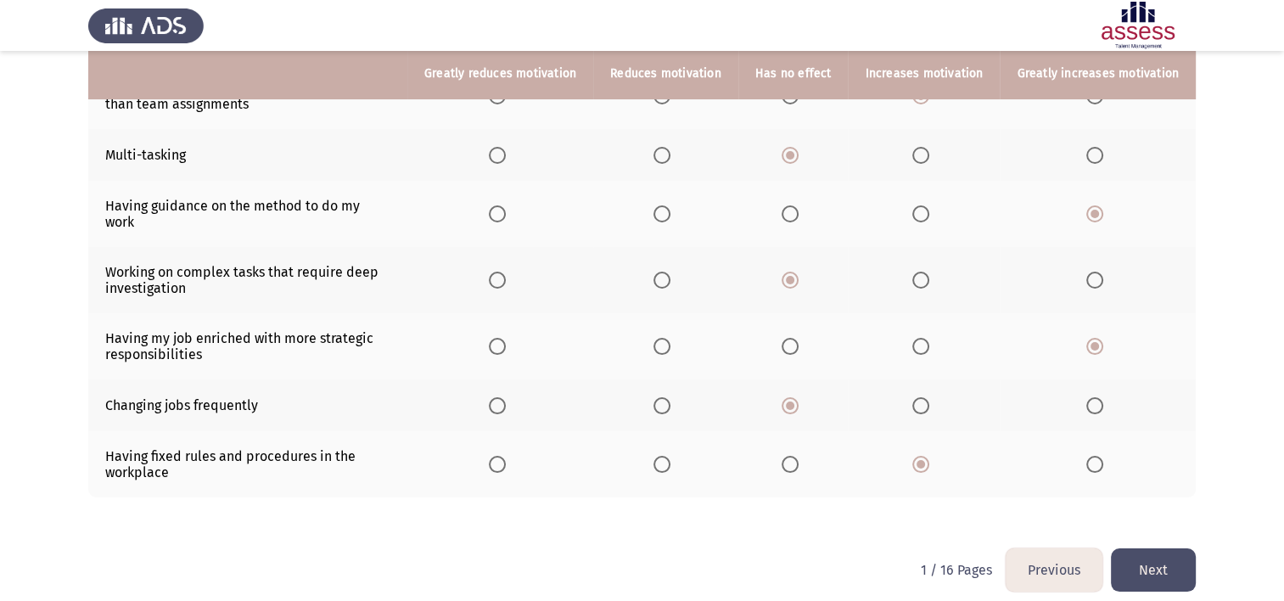
scroll to position [292, 0]
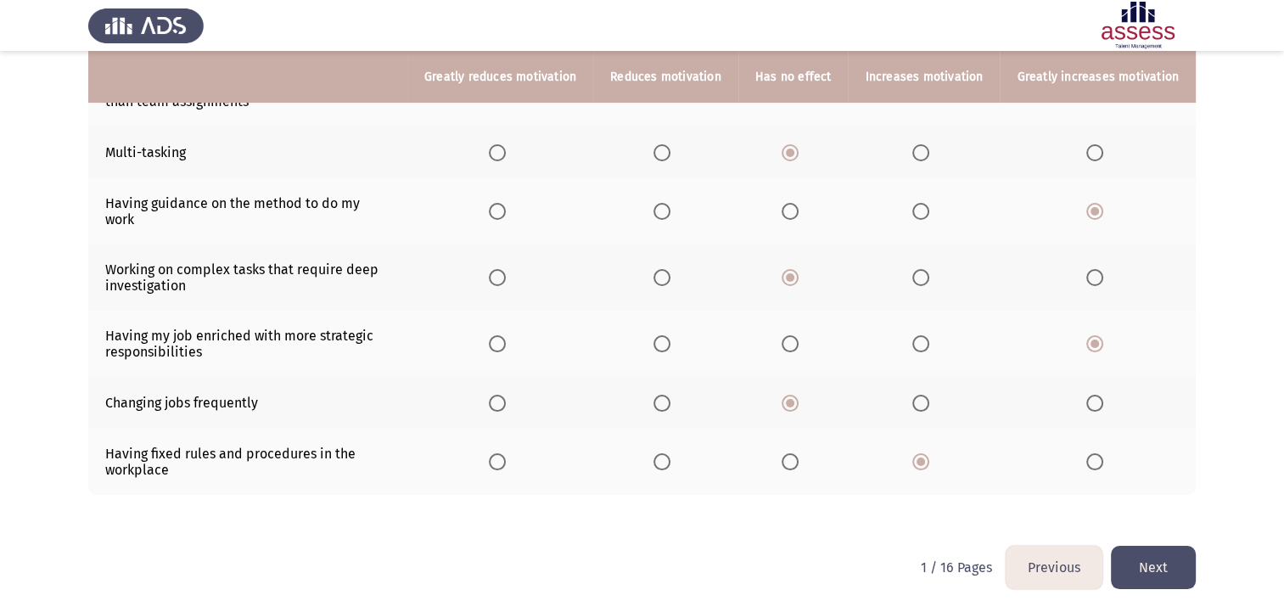
click at [1106, 453] on label "Select an option" at bounding box center [1098, 461] width 24 height 17
click at [1103, 453] on input "Select an option" at bounding box center [1094, 461] width 17 height 17
click at [1120, 552] on button "Next" at bounding box center [1153, 567] width 85 height 43
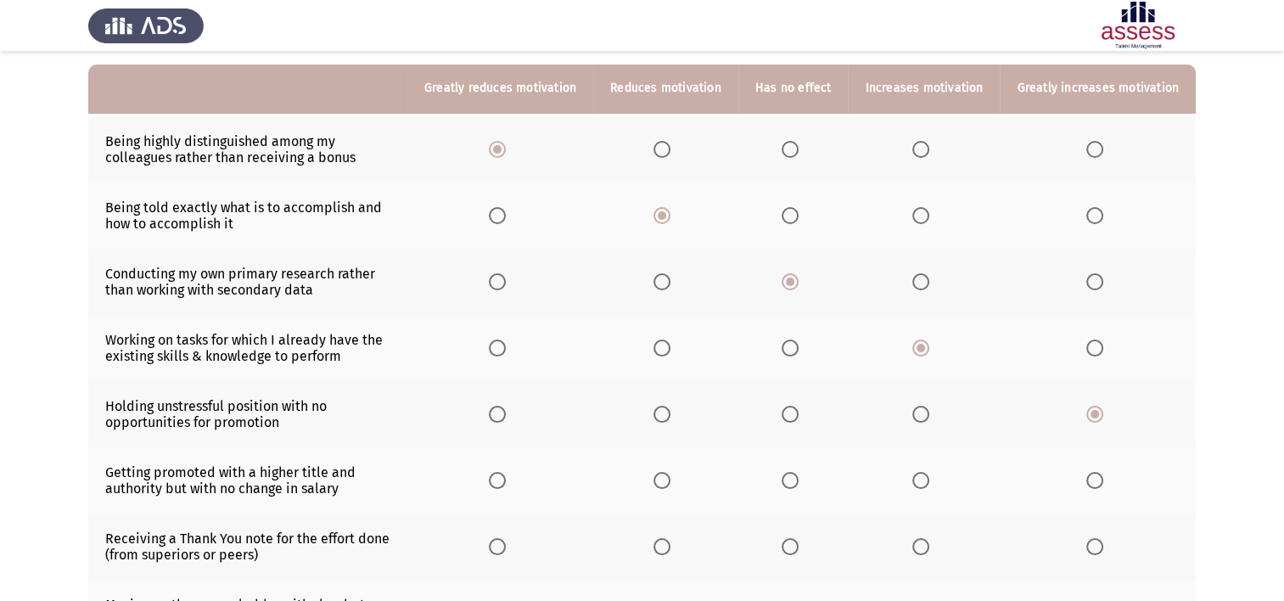
scroll to position [166, 0]
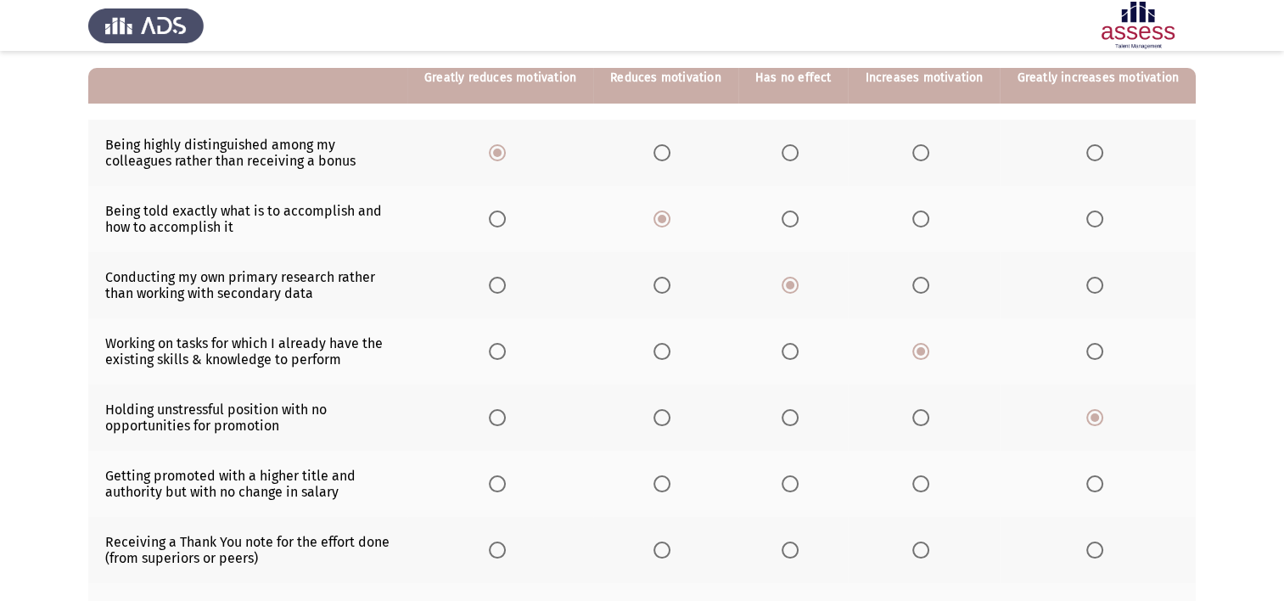
click at [1103, 152] on span "Select an option" at bounding box center [1094, 152] width 17 height 17
click at [1103, 152] on input "Select an option" at bounding box center [1094, 152] width 17 height 17
click at [926, 221] on span "Select an option" at bounding box center [920, 218] width 17 height 17
click at [926, 221] on input "Select an option" at bounding box center [920, 218] width 17 height 17
click at [1090, 286] on span "Select an option" at bounding box center [1094, 285] width 17 height 17
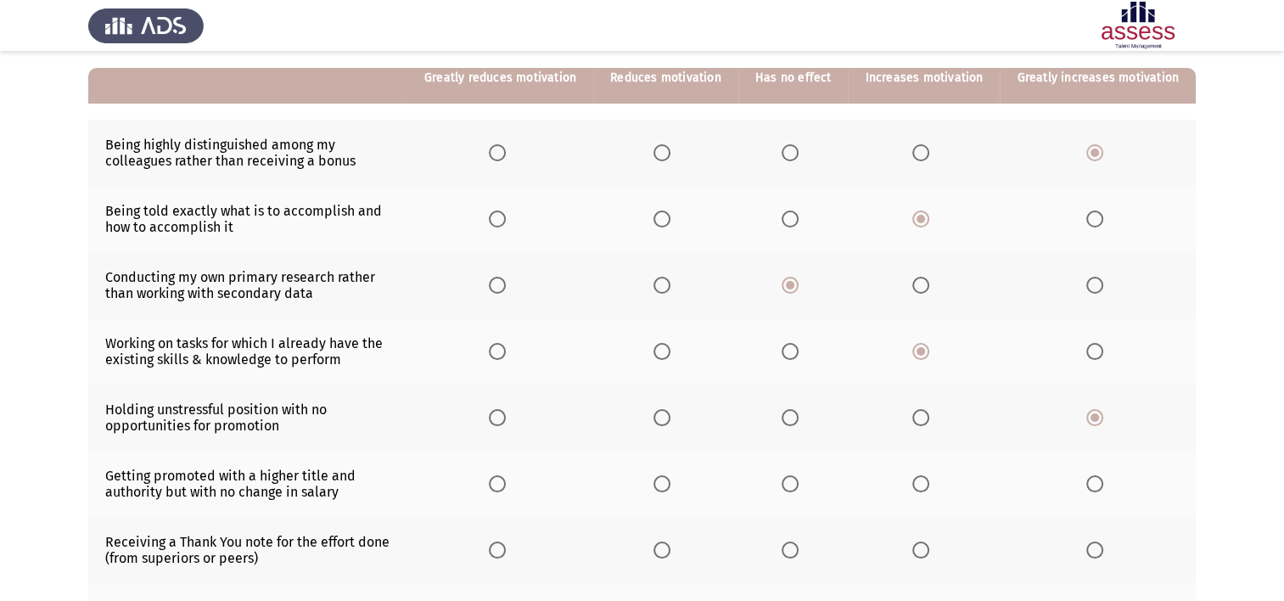
click at [1090, 286] on input "Select an option" at bounding box center [1094, 285] width 17 height 17
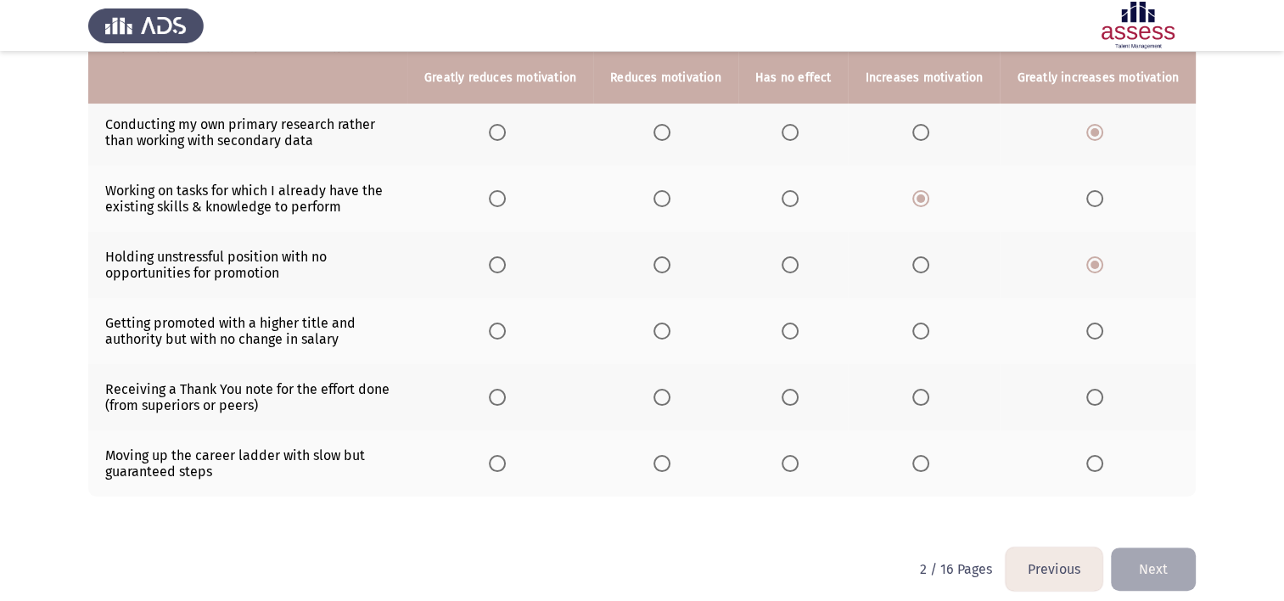
scroll to position [336, 0]
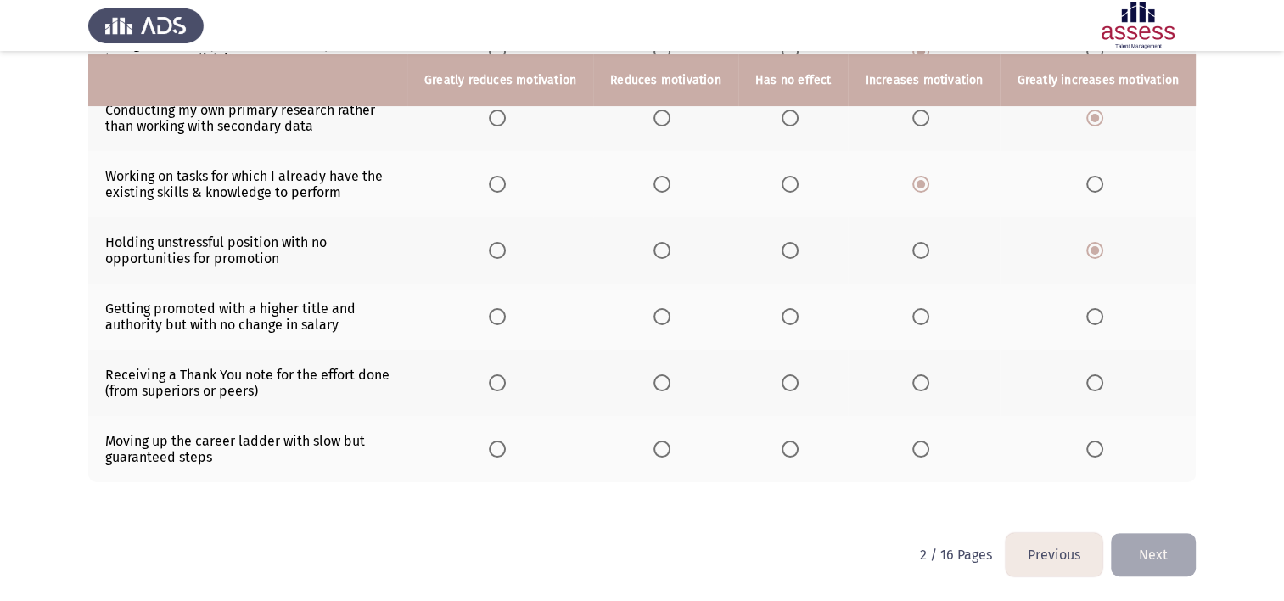
click at [798, 250] on span "Select an option" at bounding box center [789, 250] width 17 height 17
click at [798, 250] on input "Select an option" at bounding box center [789, 250] width 17 height 17
click at [790, 318] on span "Select an option" at bounding box center [789, 316] width 17 height 17
click at [790, 318] on input "Select an option" at bounding box center [789, 316] width 17 height 17
click at [1089, 446] on span "Select an option" at bounding box center [1094, 448] width 17 height 17
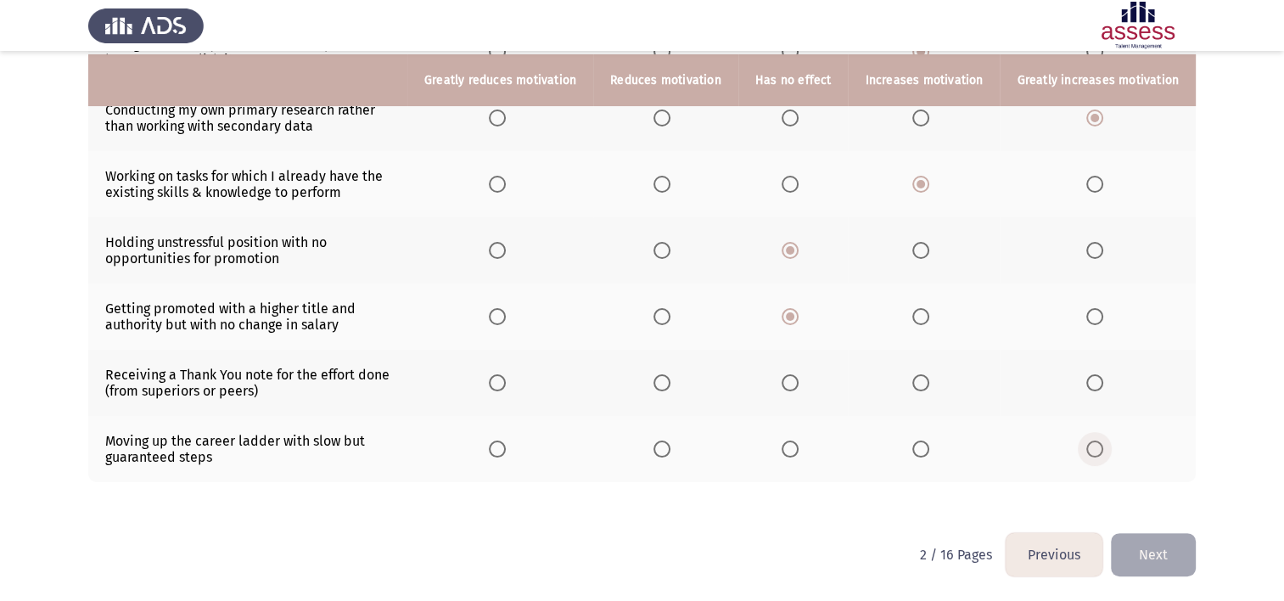
click at [1089, 446] on input "Select an option" at bounding box center [1094, 448] width 17 height 17
click at [923, 385] on span "Select an option" at bounding box center [920, 382] width 17 height 17
click at [925, 379] on span "Select an option" at bounding box center [920, 382] width 17 height 17
click at [925, 379] on input "Select an option" at bounding box center [920, 382] width 17 height 17
click at [1157, 549] on button "Next" at bounding box center [1153, 554] width 85 height 43
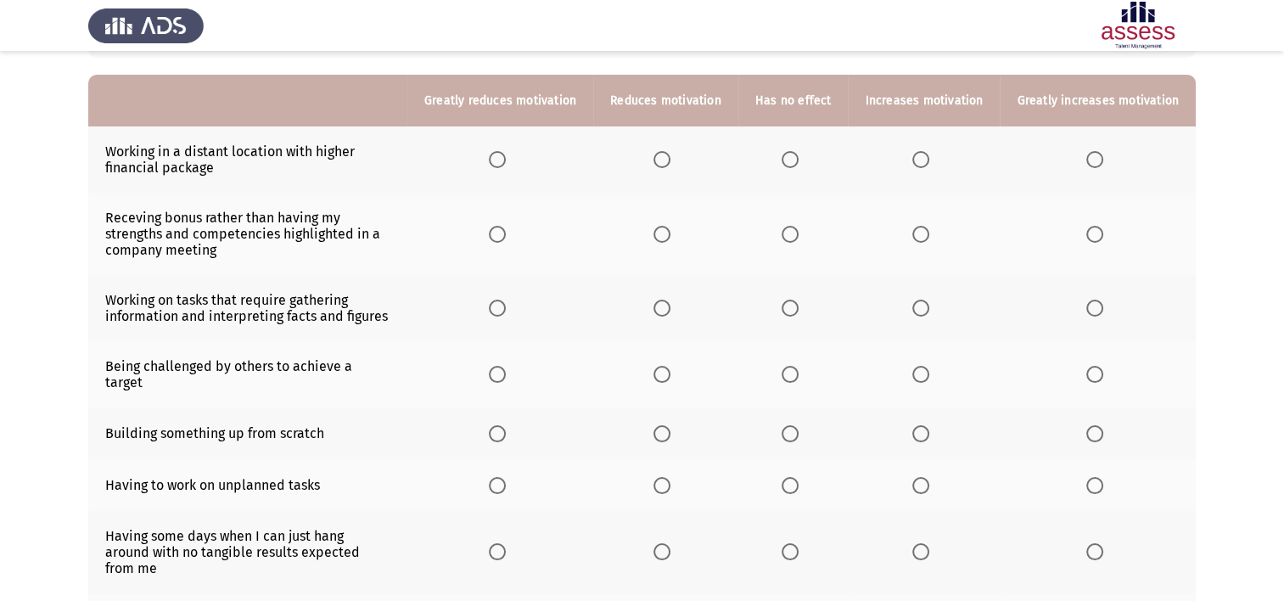
scroll to position [138, 0]
